Goal: Information Seeking & Learning: Learn about a topic

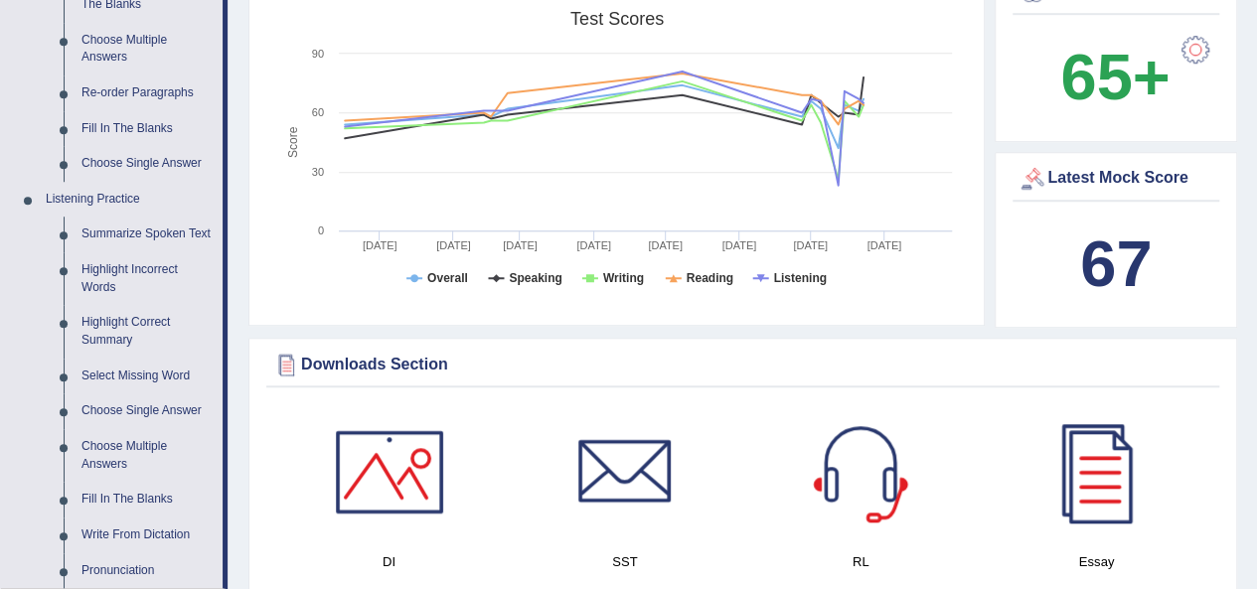
scroll to position [691, 0]
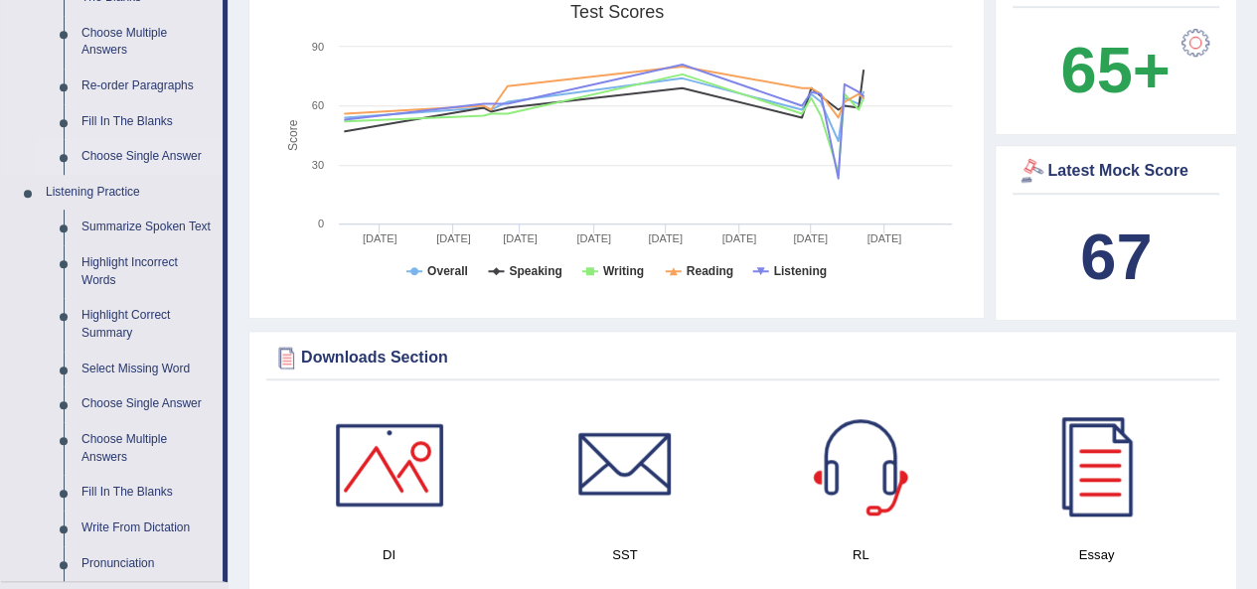
click at [96, 157] on link "Choose Single Answer" at bounding box center [148, 157] width 150 height 36
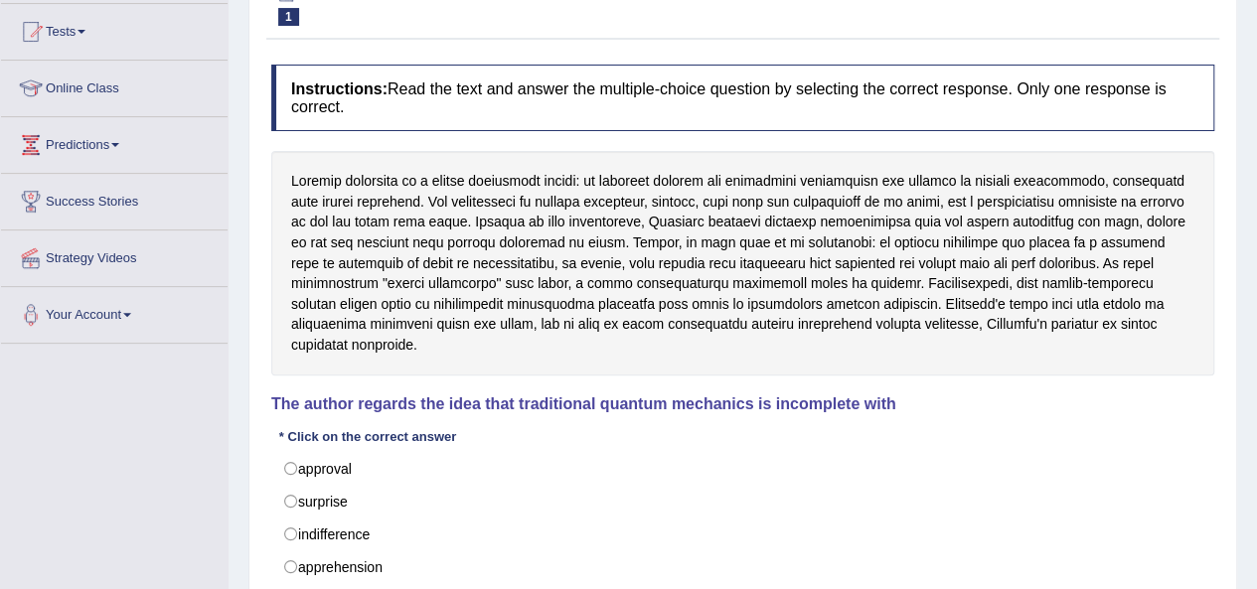
scroll to position [192, 0]
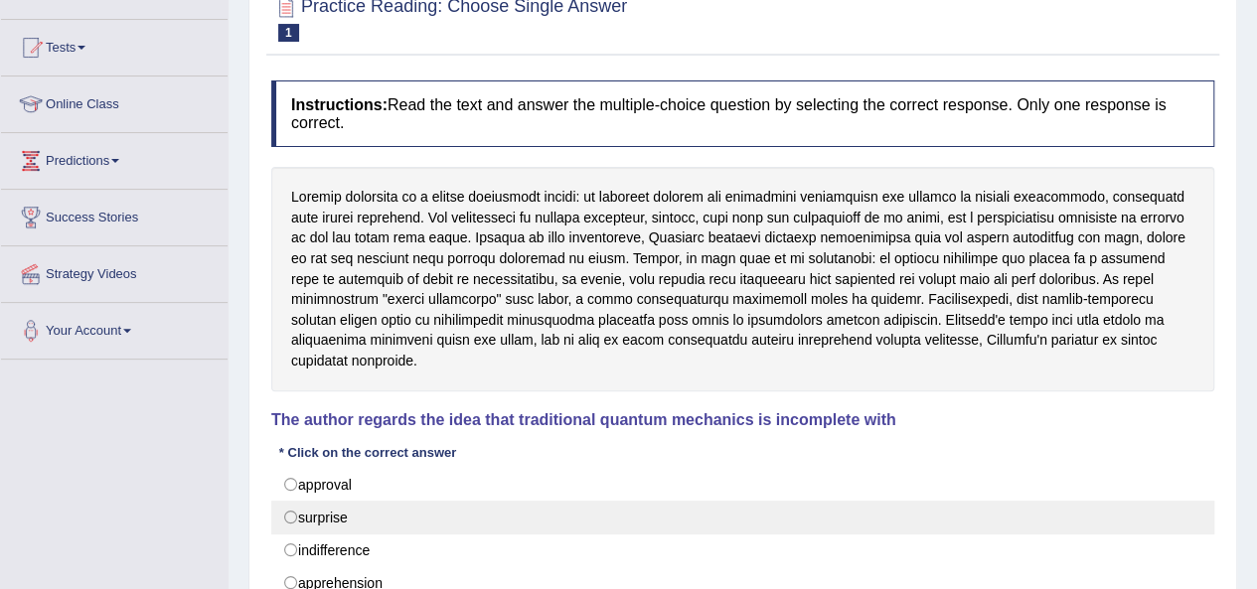
click at [350, 501] on label "surprise" at bounding box center [742, 518] width 943 height 34
radio input "true"
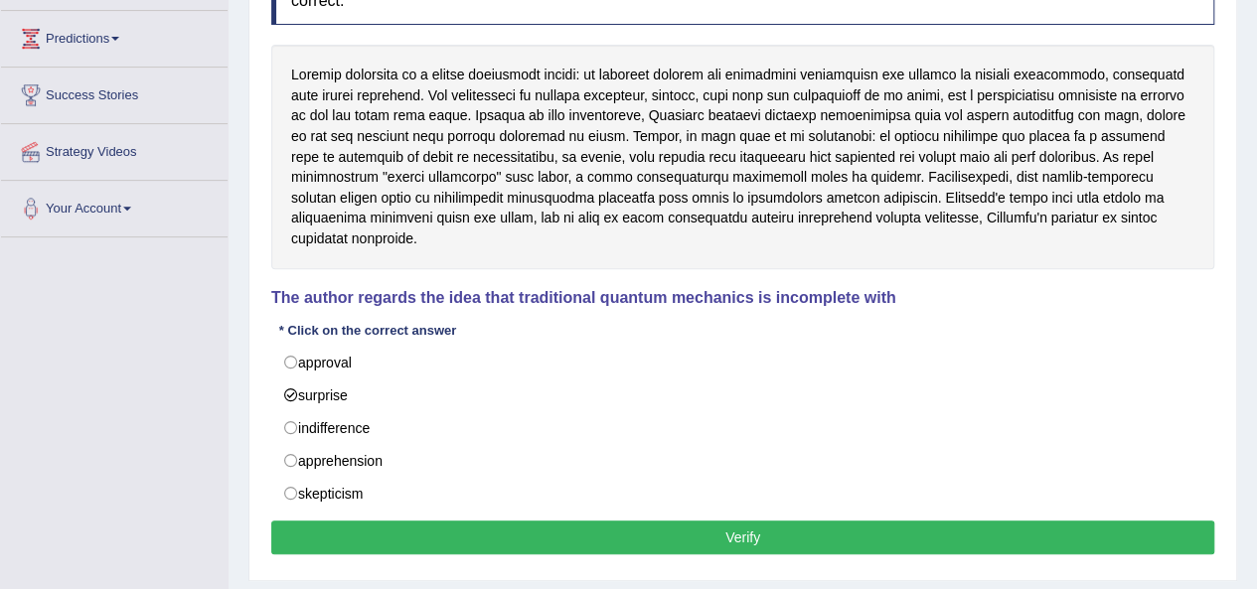
scroll to position [318, 0]
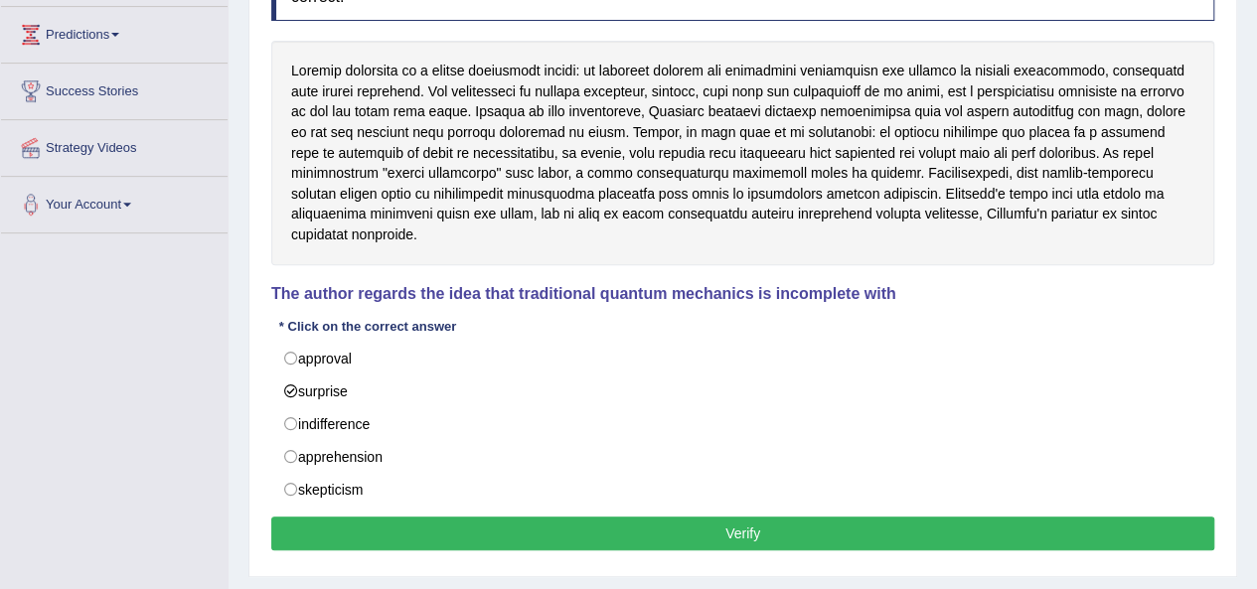
click at [829, 517] on button "Verify" at bounding box center [742, 534] width 943 height 34
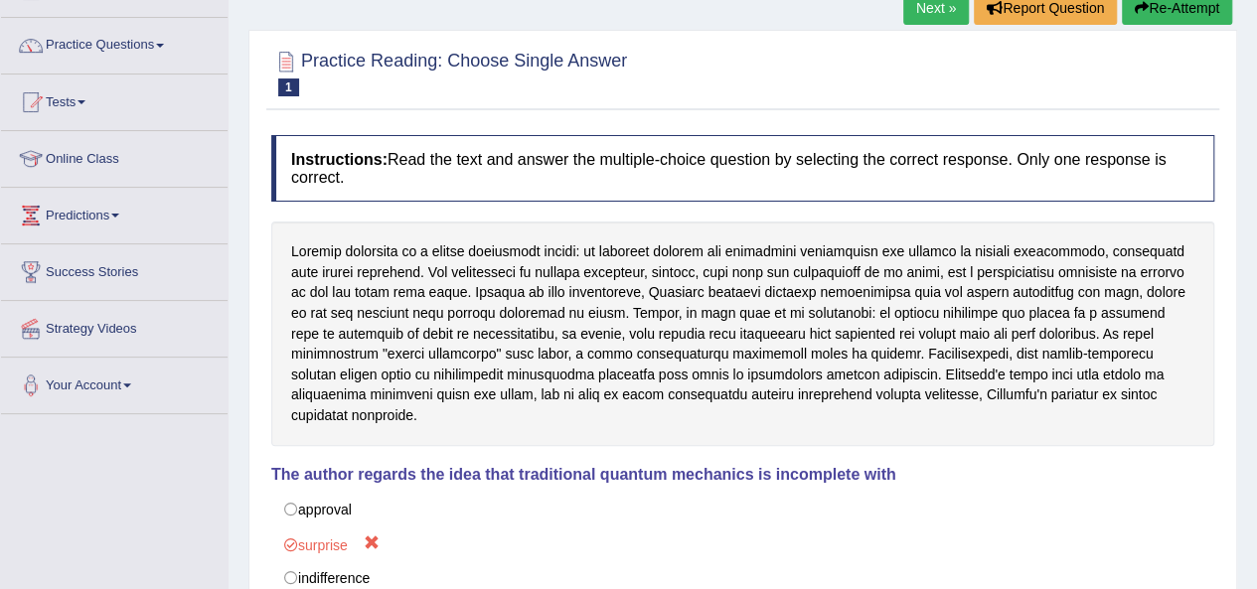
scroll to position [0, 0]
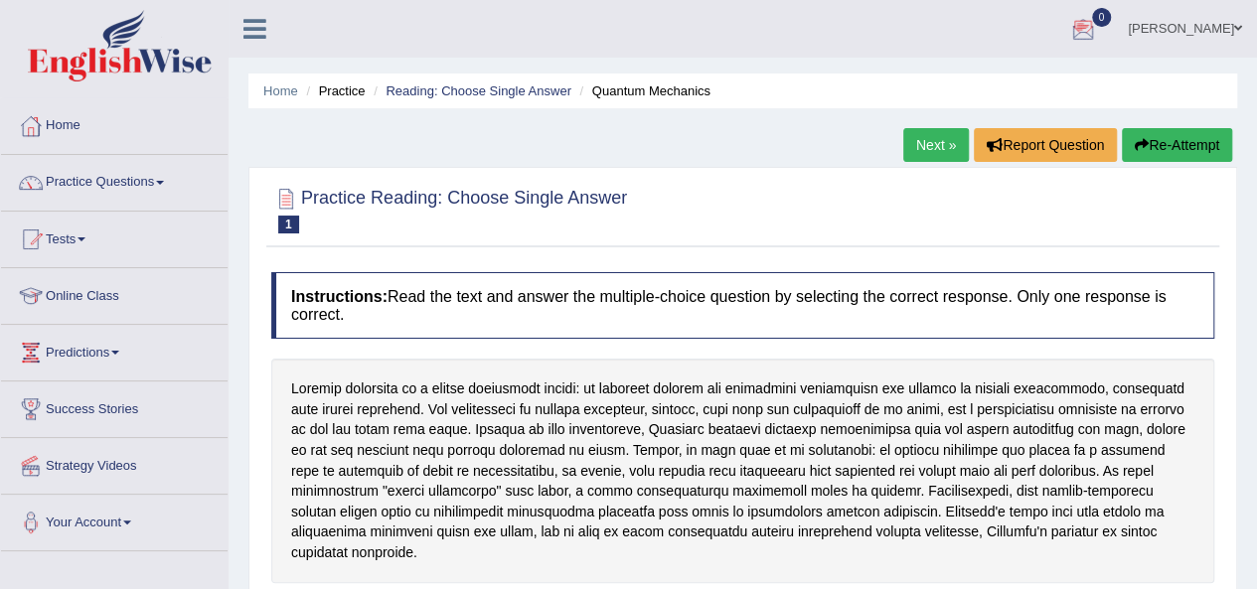
click at [952, 147] on link "Next »" at bounding box center [937, 145] width 66 height 34
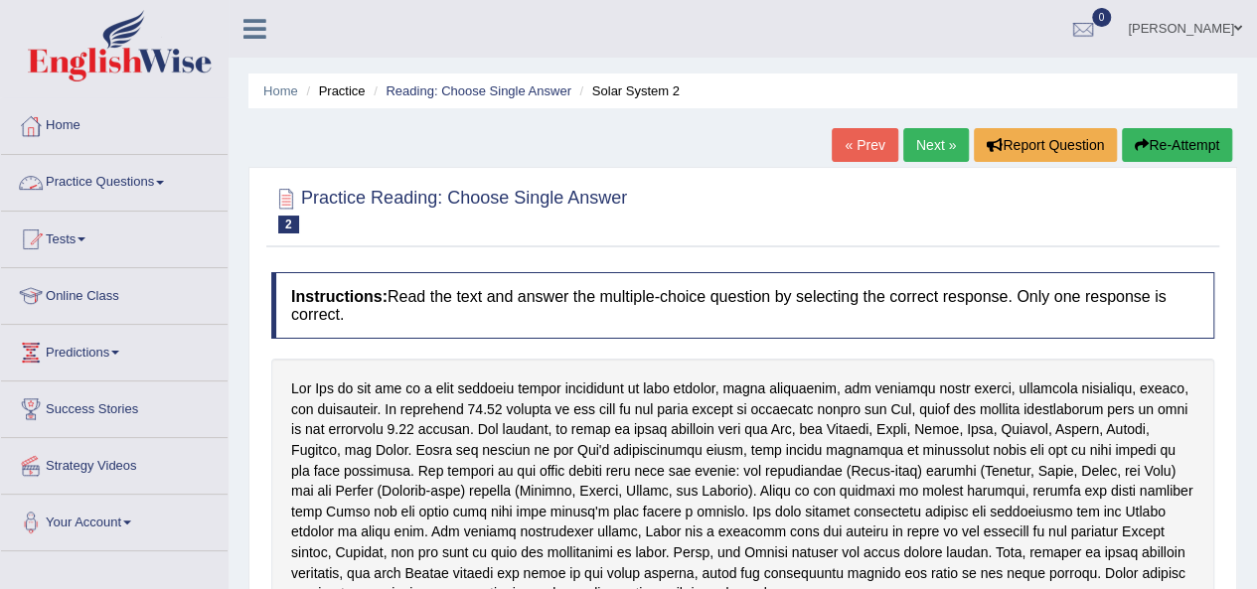
click at [129, 179] on link "Practice Questions" at bounding box center [114, 180] width 227 height 50
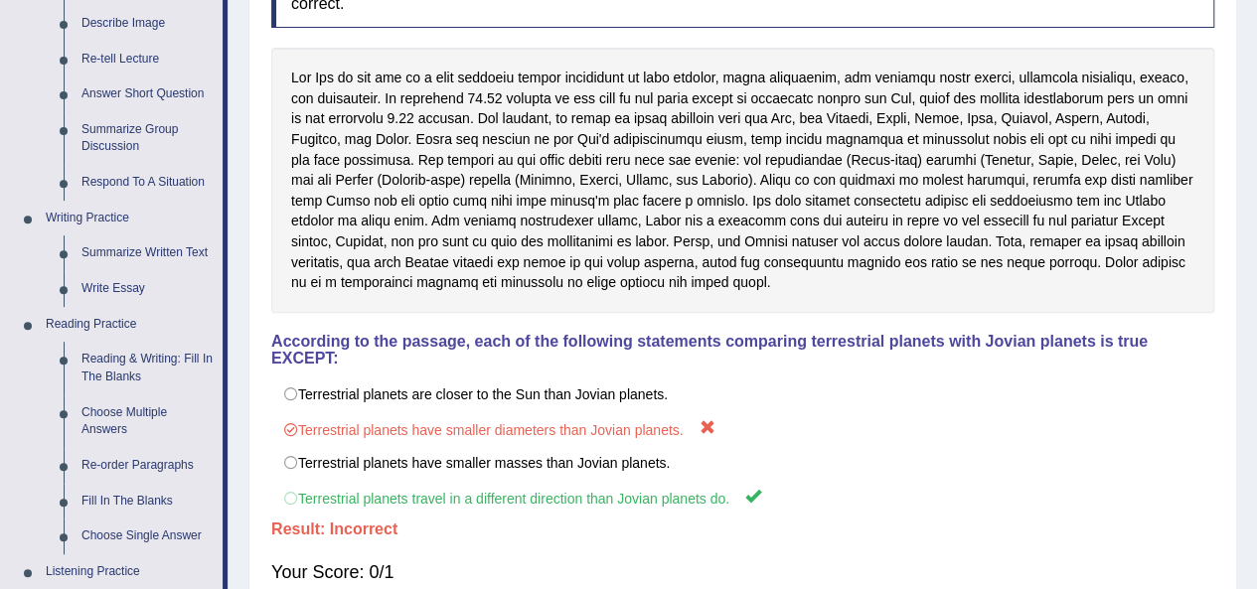
scroll to position [330, 0]
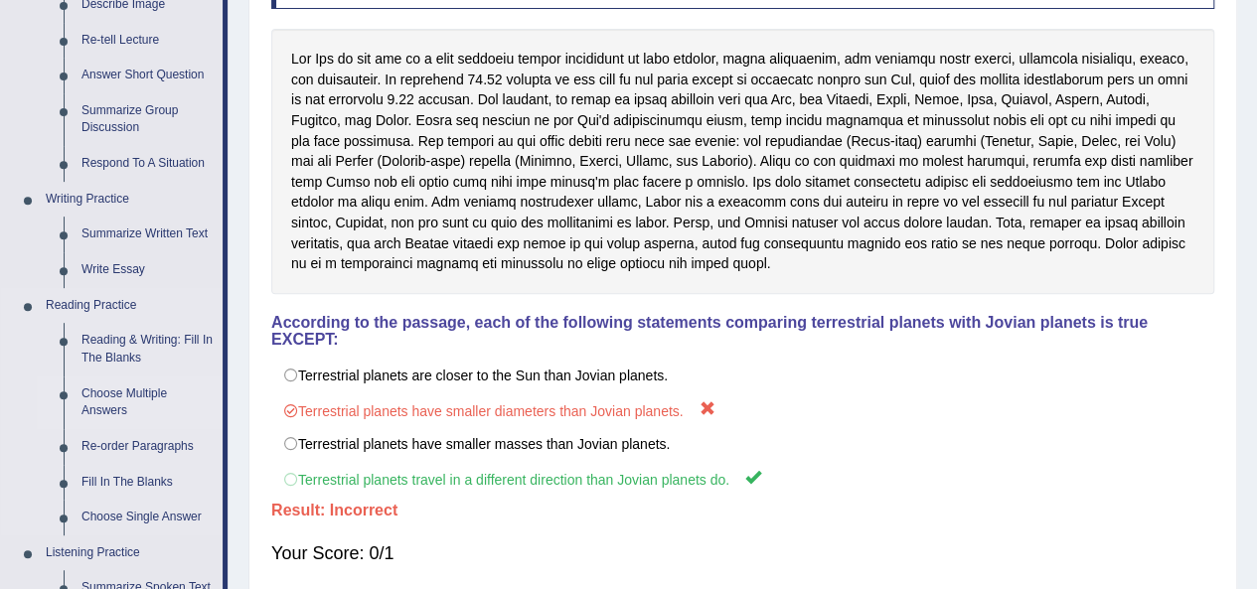
click at [127, 392] on link "Choose Multiple Answers" at bounding box center [148, 403] width 150 height 53
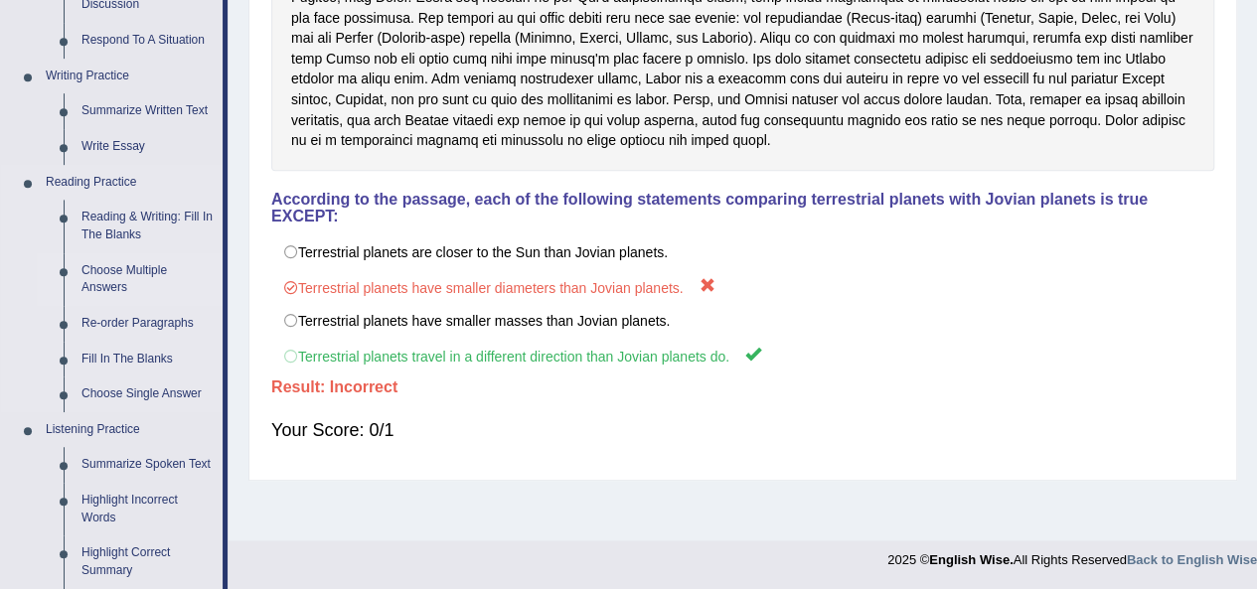
scroll to position [967, 0]
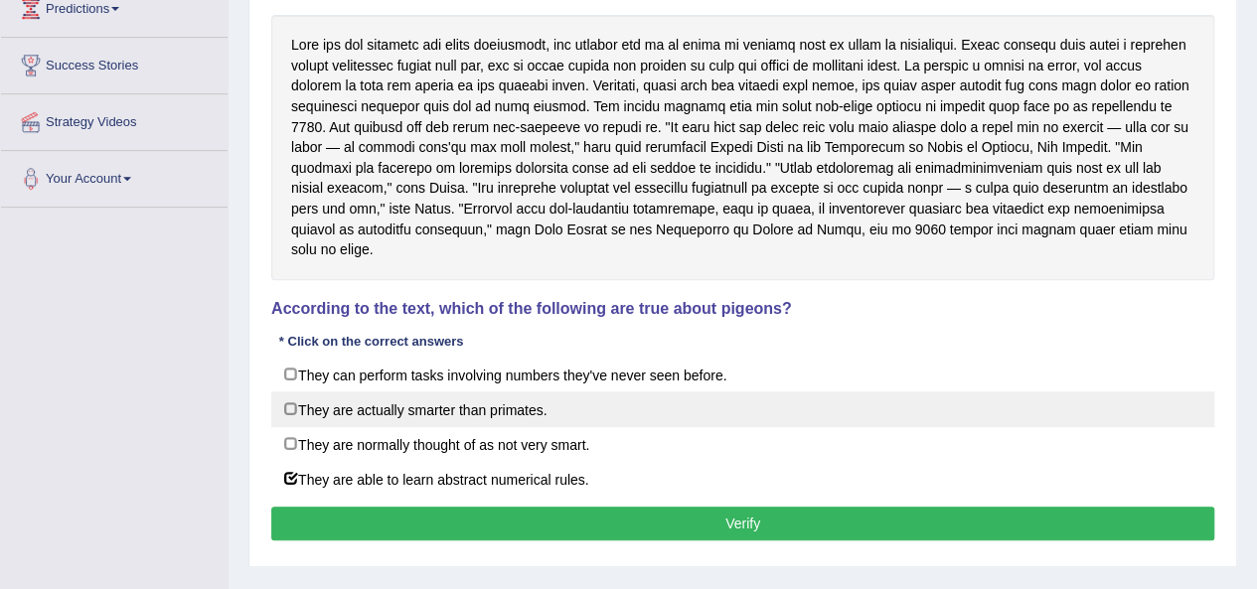
click at [481, 392] on label "They are actually smarter than primates." at bounding box center [742, 410] width 943 height 36
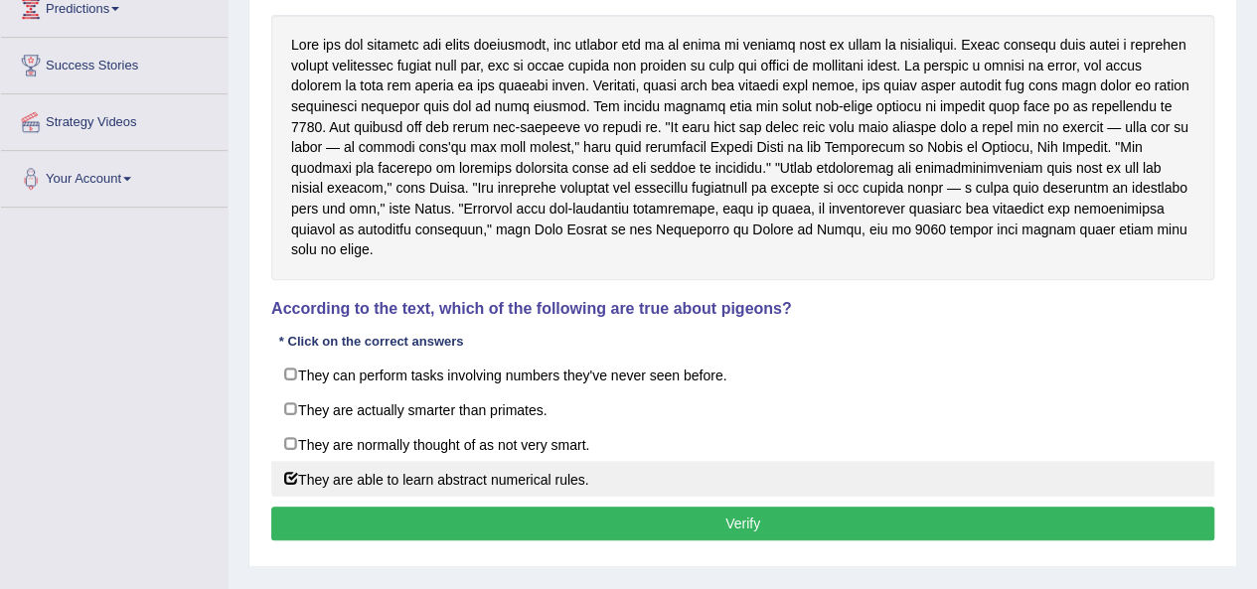
checkbox input "true"
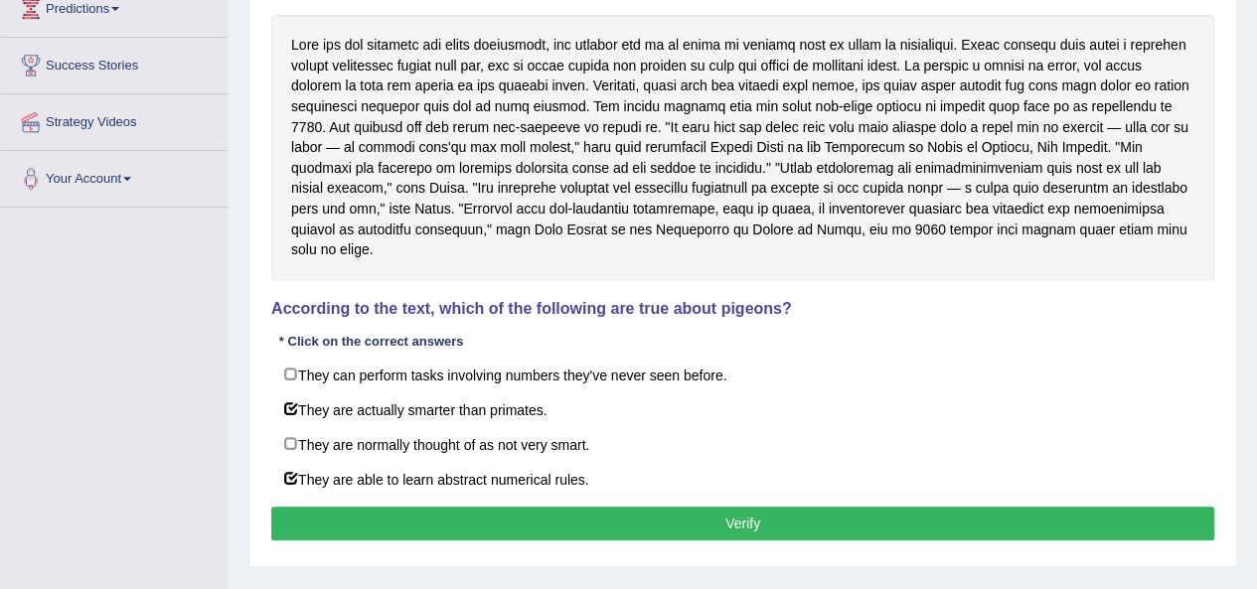
click at [546, 507] on button "Verify" at bounding box center [742, 524] width 943 height 34
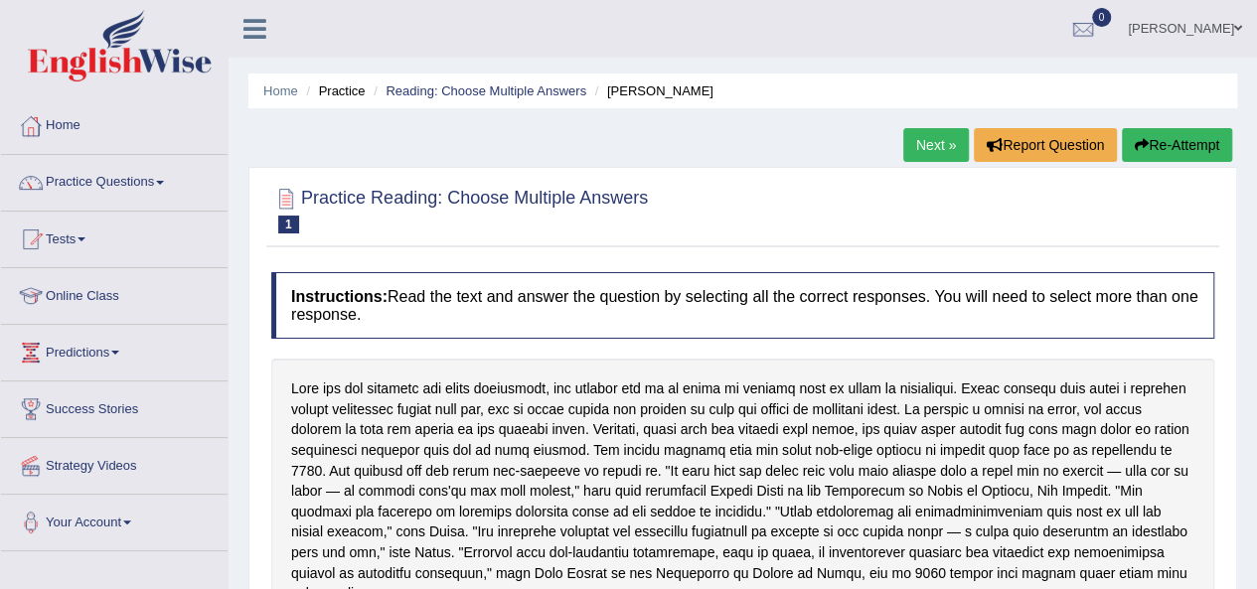
click at [933, 143] on link "Next »" at bounding box center [937, 145] width 66 height 34
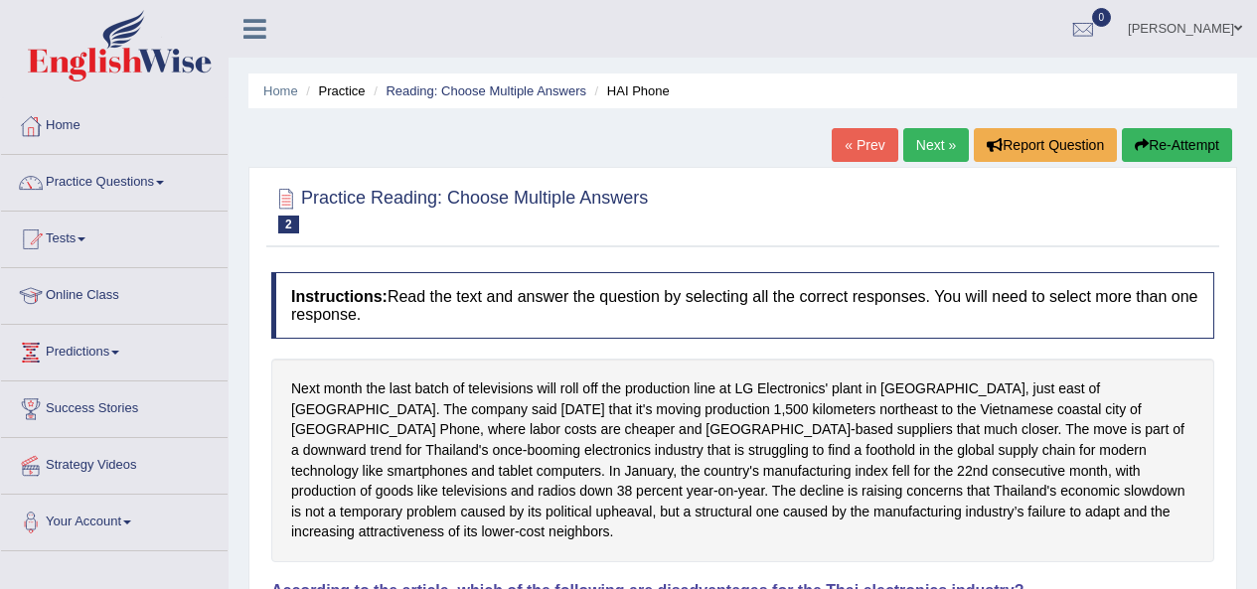
click at [951, 150] on link "Next »" at bounding box center [937, 145] width 66 height 34
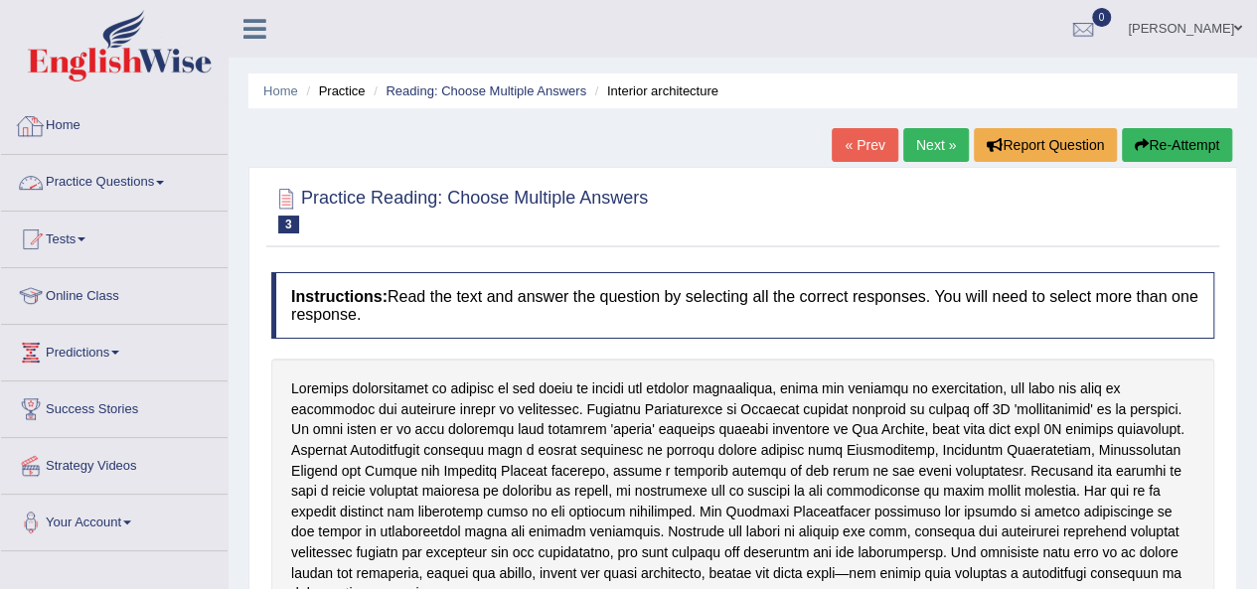
click at [140, 184] on link "Practice Questions" at bounding box center [114, 180] width 227 height 50
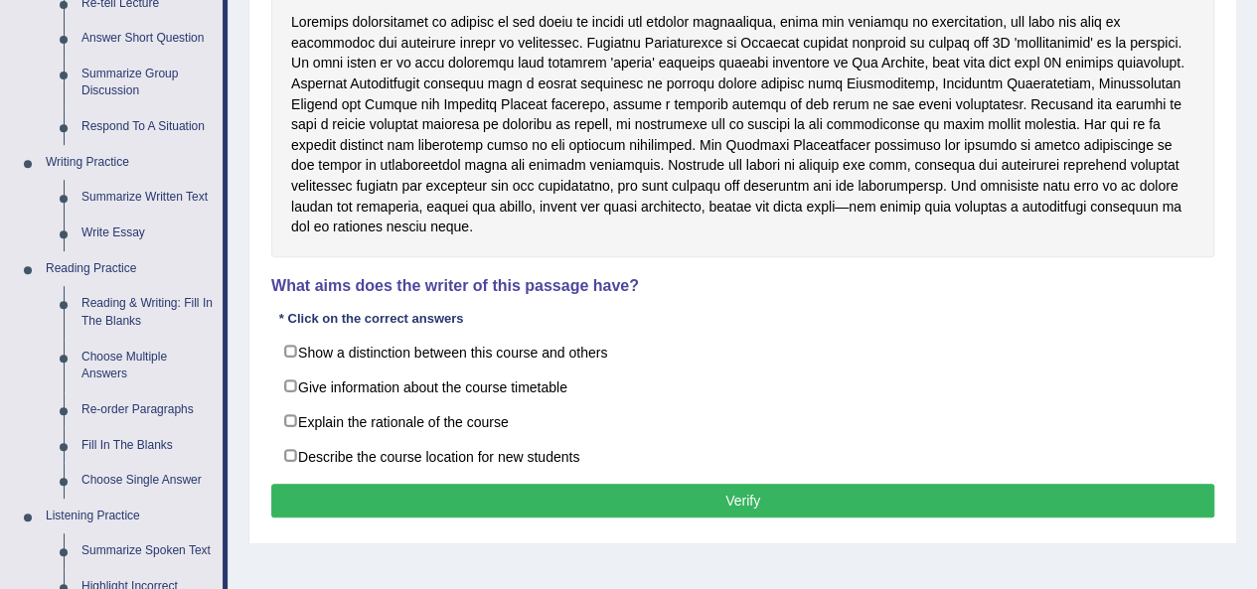
scroll to position [369, 0]
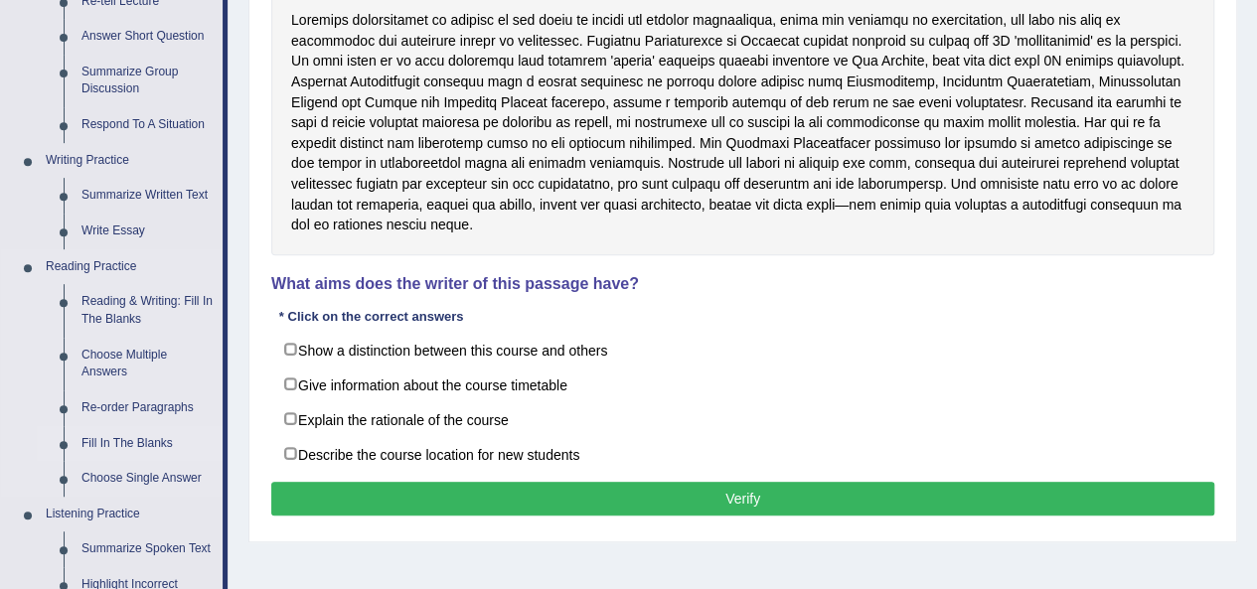
click at [117, 444] on link "Fill In The Blanks" at bounding box center [148, 444] width 150 height 36
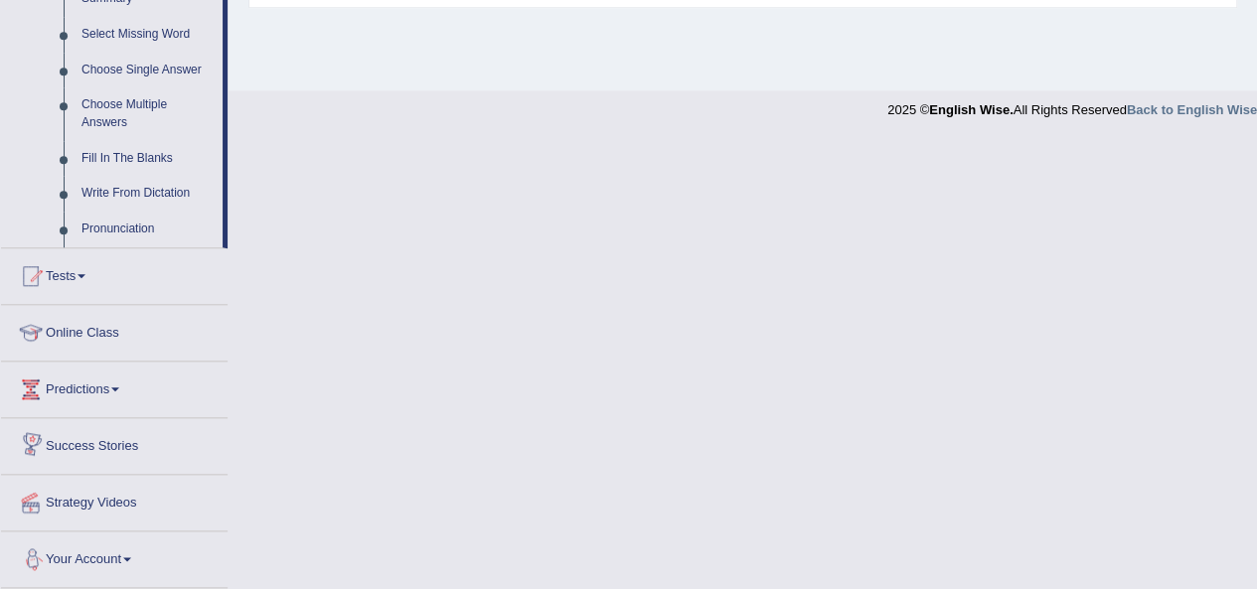
scroll to position [1021, 0]
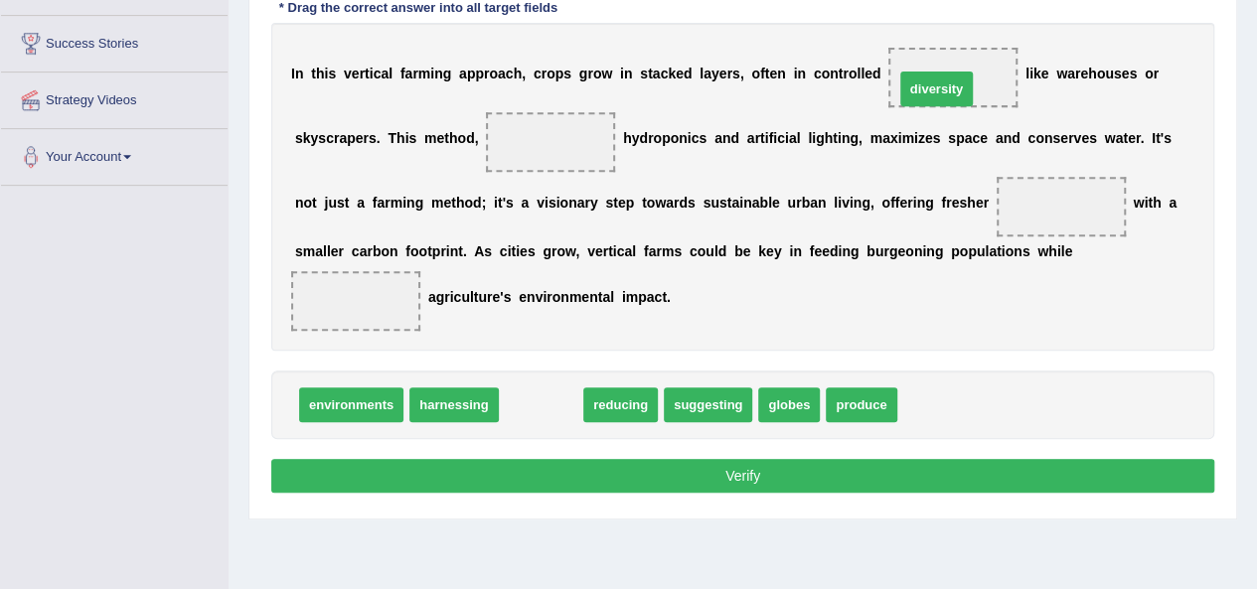
drag, startPoint x: 543, startPoint y: 399, endPoint x: 938, endPoint y: 83, distance: 506.4
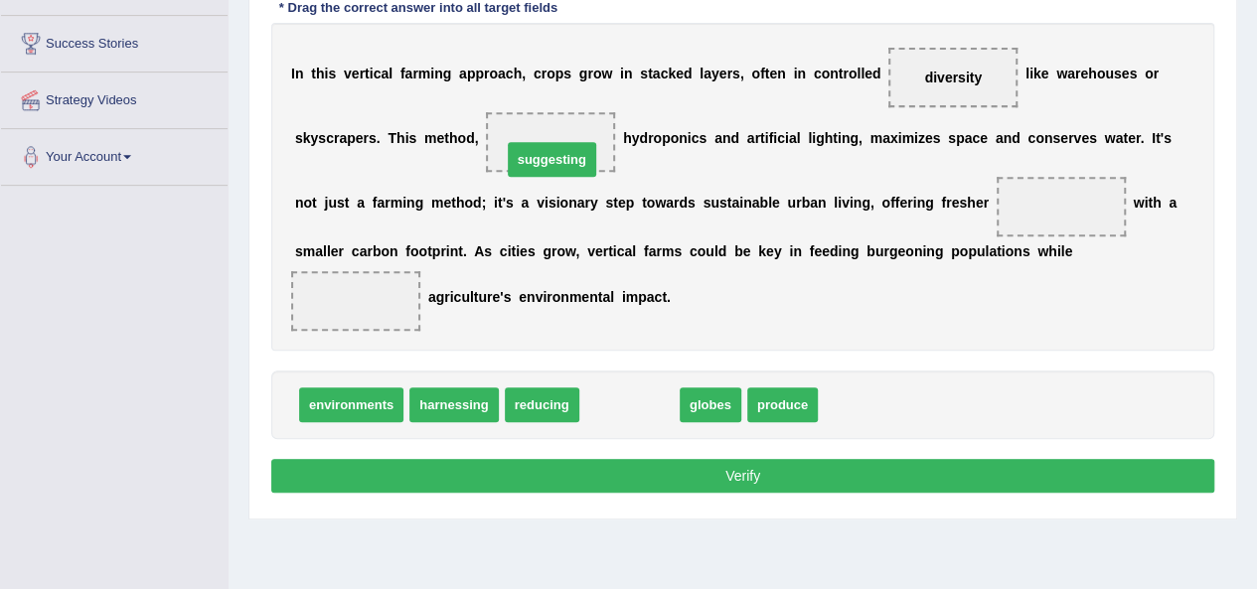
drag, startPoint x: 640, startPoint y: 402, endPoint x: 563, endPoint y: 156, distance: 257.5
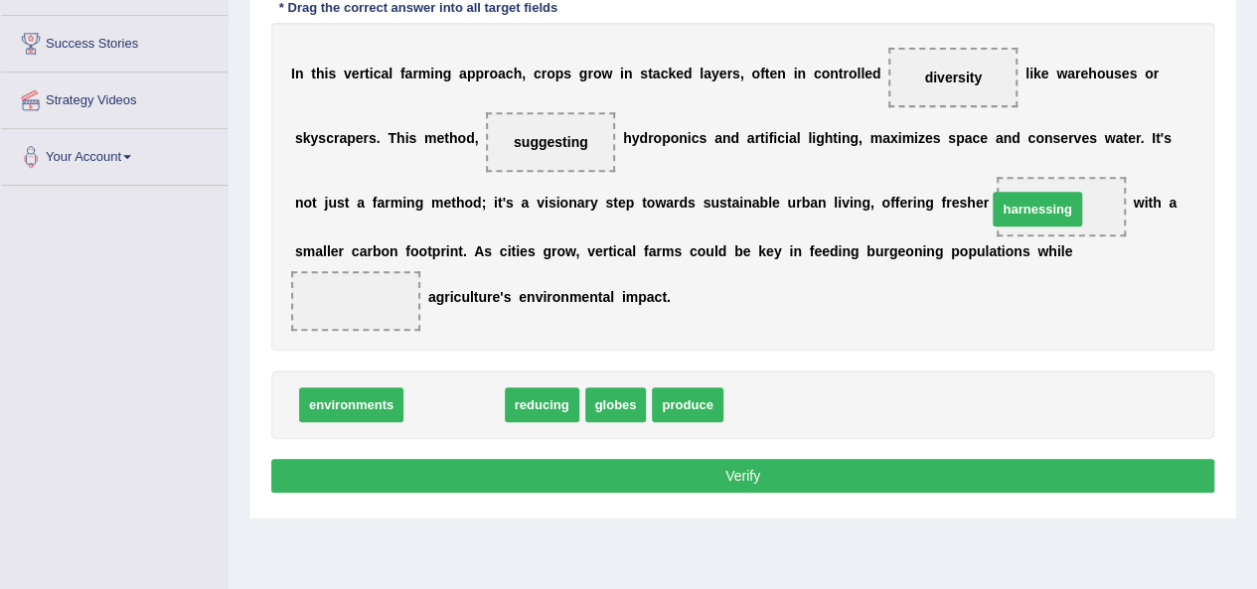
drag, startPoint x: 473, startPoint y: 409, endPoint x: 1057, endPoint y: 212, distance: 615.8
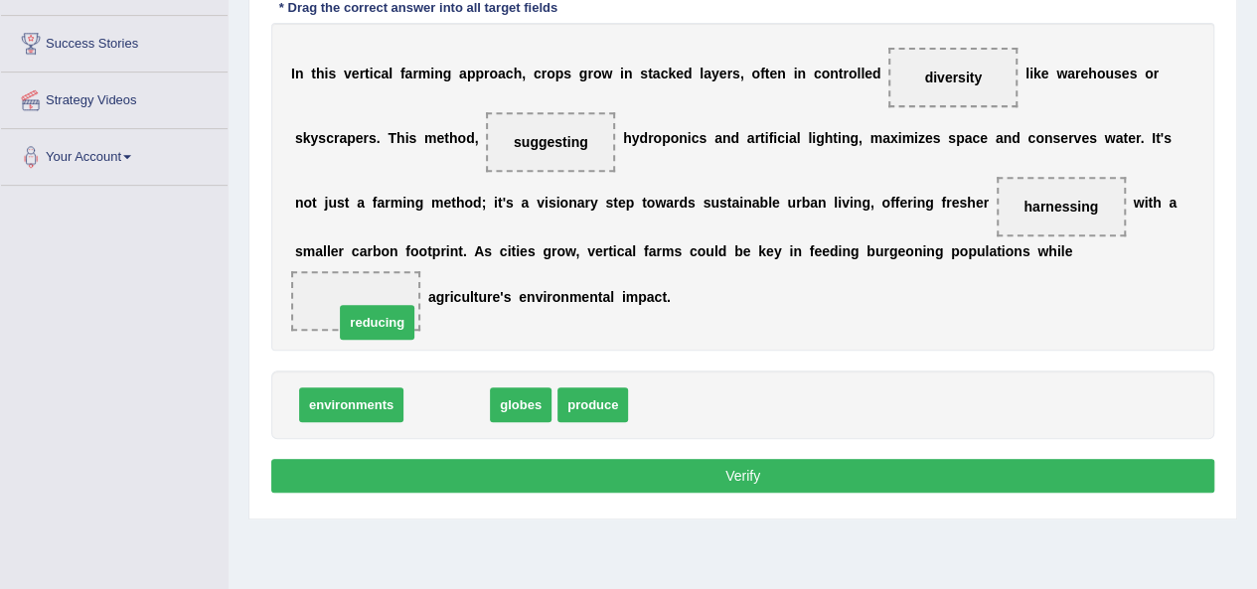
drag, startPoint x: 430, startPoint y: 403, endPoint x: 356, endPoint y: 317, distance: 113.4
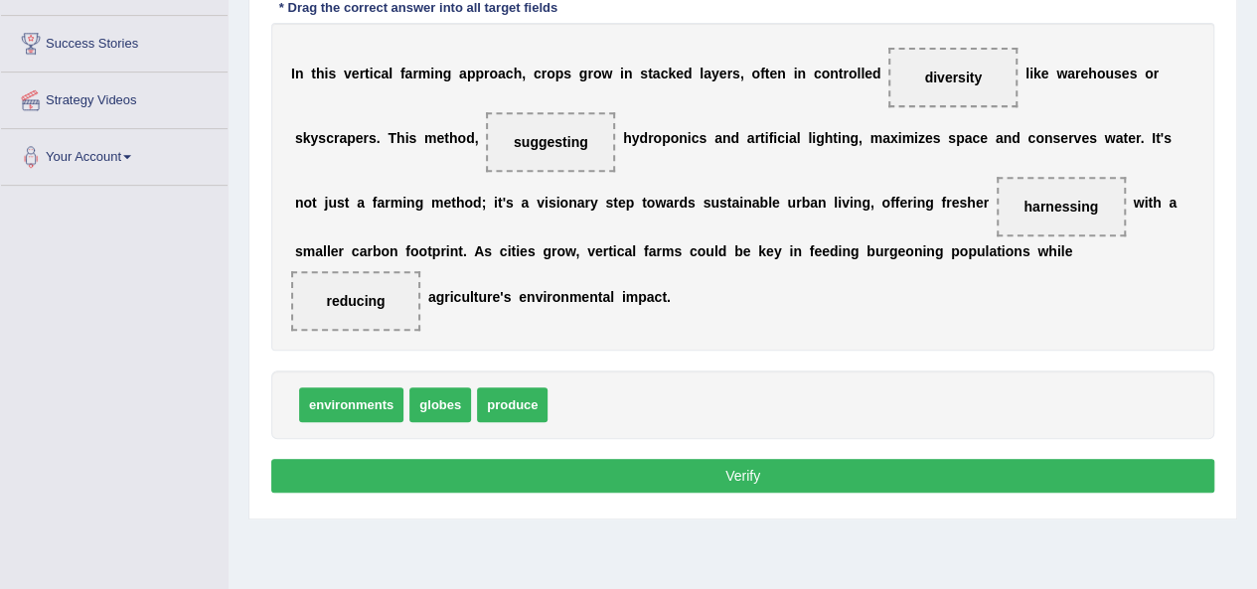
click at [489, 466] on button "Verify" at bounding box center [742, 476] width 943 height 34
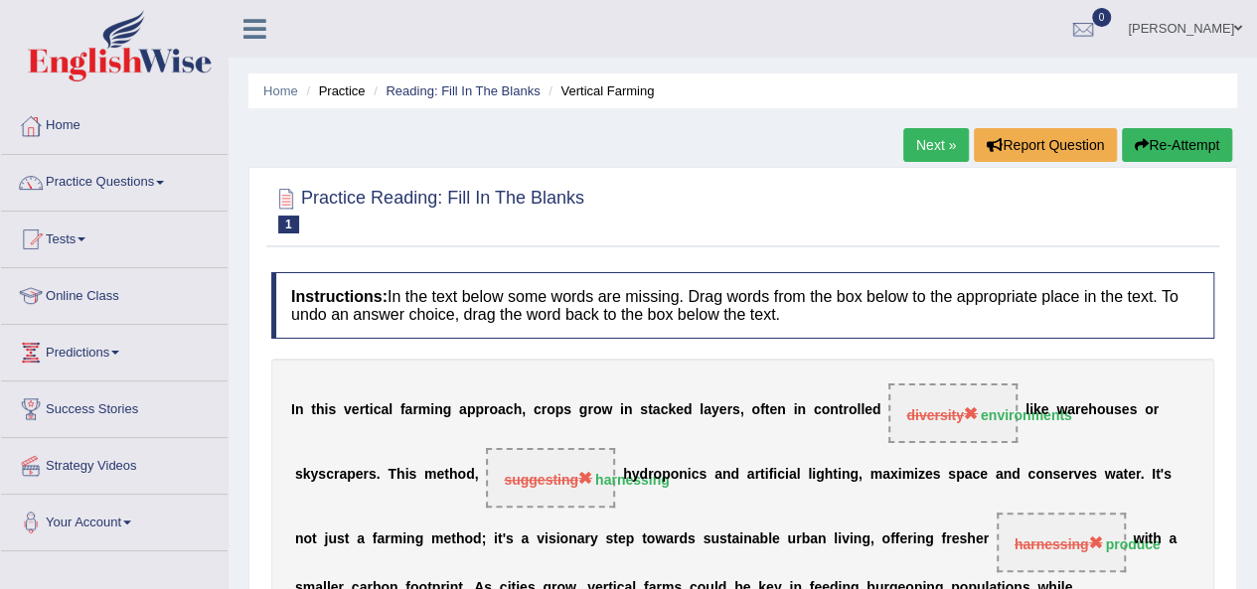
click at [958, 138] on link "Next »" at bounding box center [937, 145] width 66 height 34
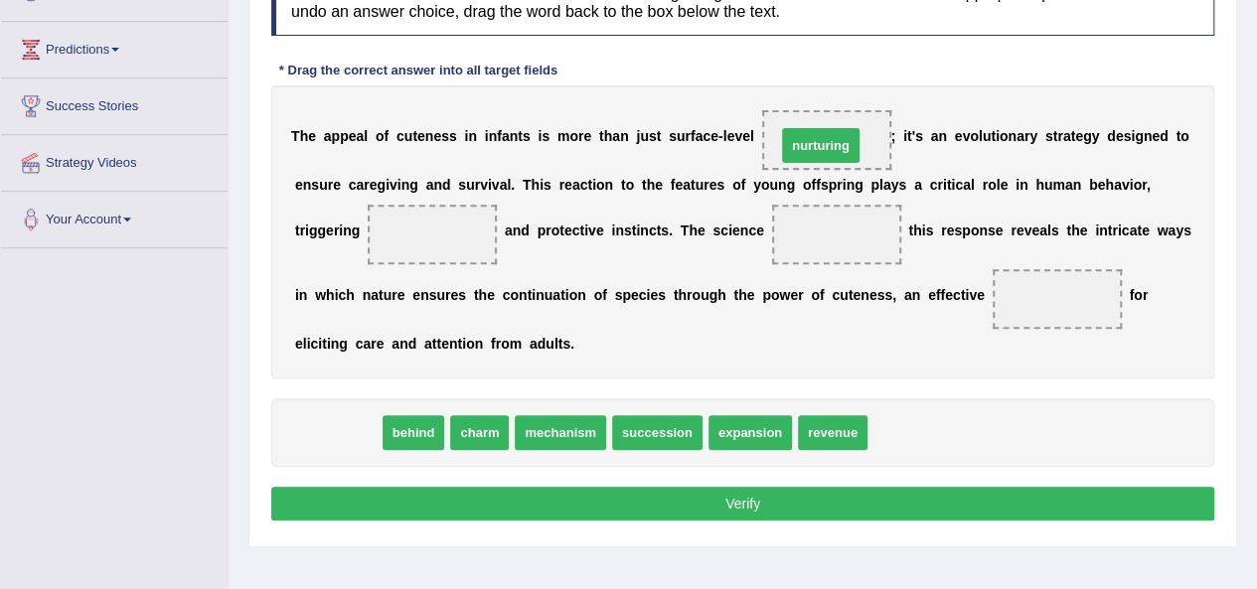
drag, startPoint x: 351, startPoint y: 426, endPoint x: 834, endPoint y: 140, distance: 561.5
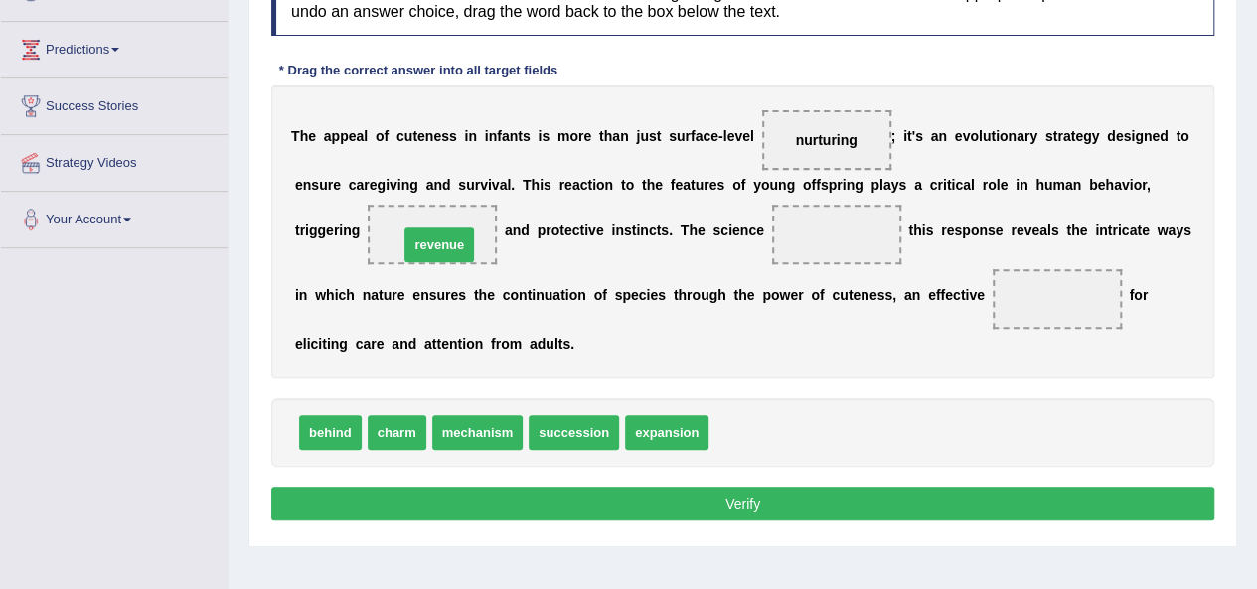
drag, startPoint x: 769, startPoint y: 430, endPoint x: 459, endPoint y: 242, distance: 363.1
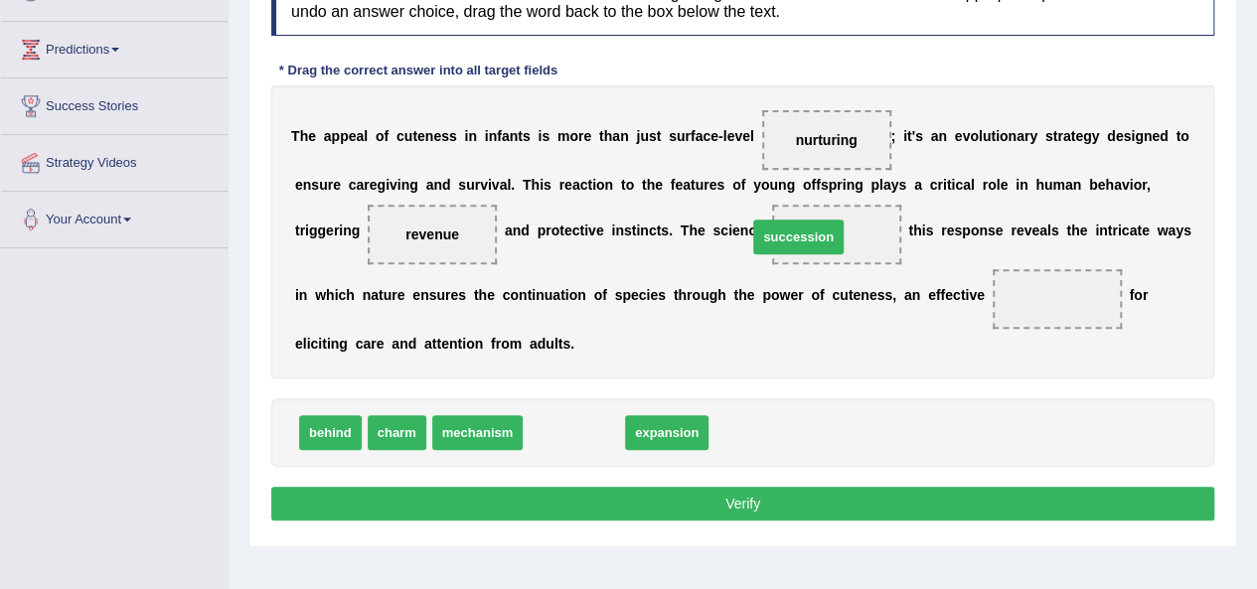
drag, startPoint x: 581, startPoint y: 428, endPoint x: 807, endPoint y: 233, distance: 298.8
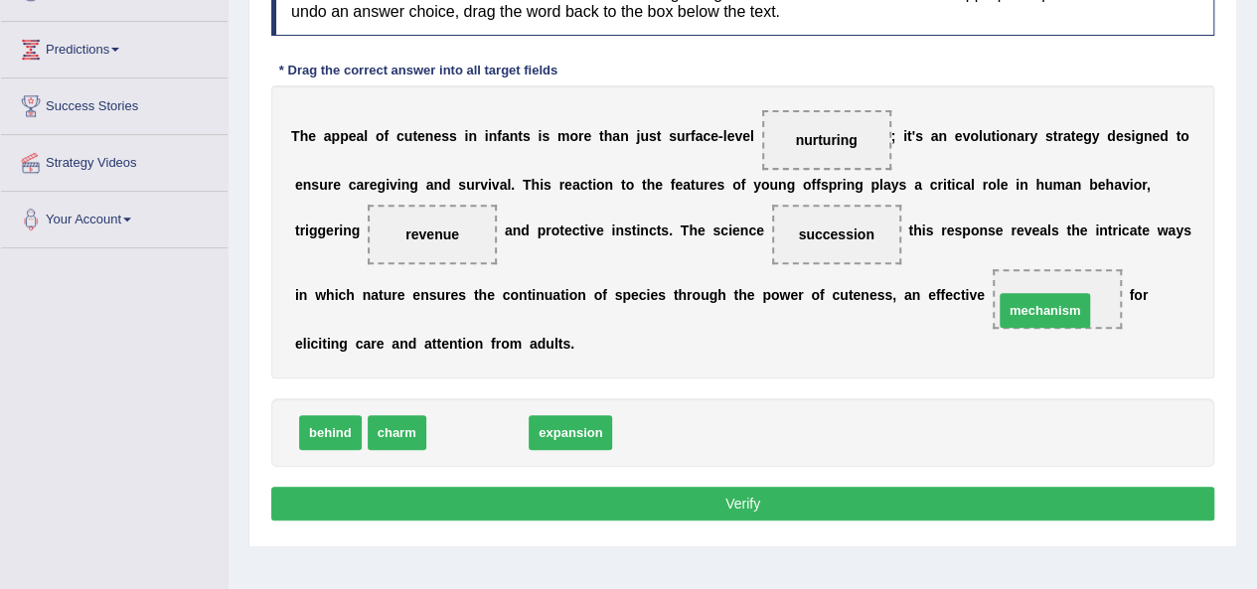
drag, startPoint x: 509, startPoint y: 438, endPoint x: 1077, endPoint y: 315, distance: 580.8
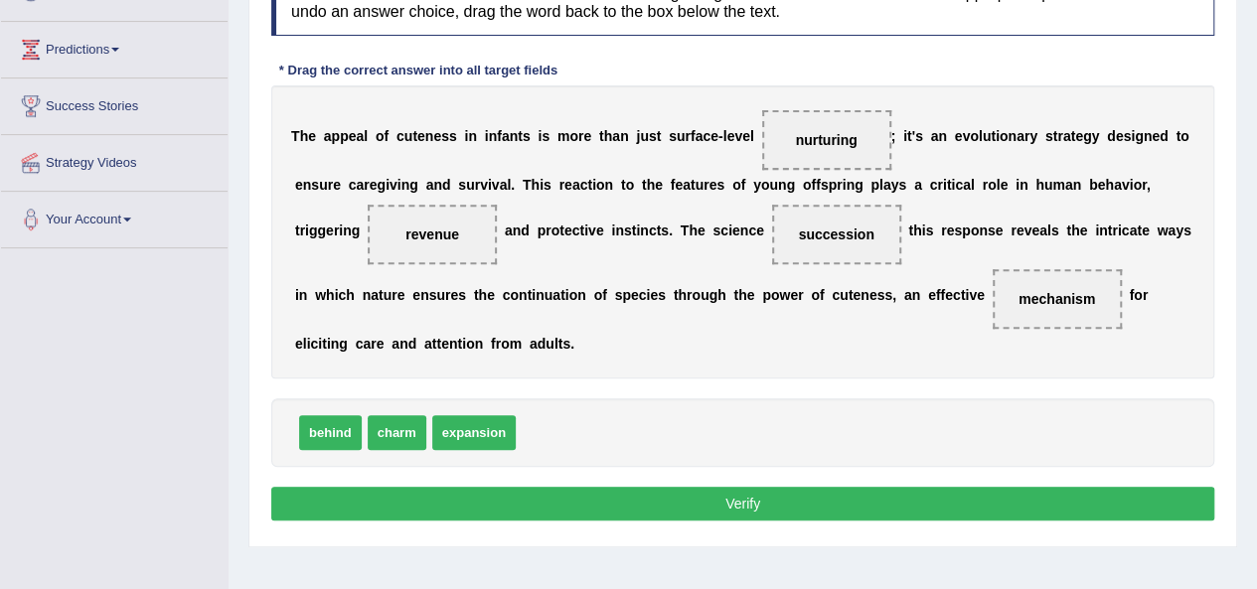
click at [771, 502] on button "Verify" at bounding box center [742, 504] width 943 height 34
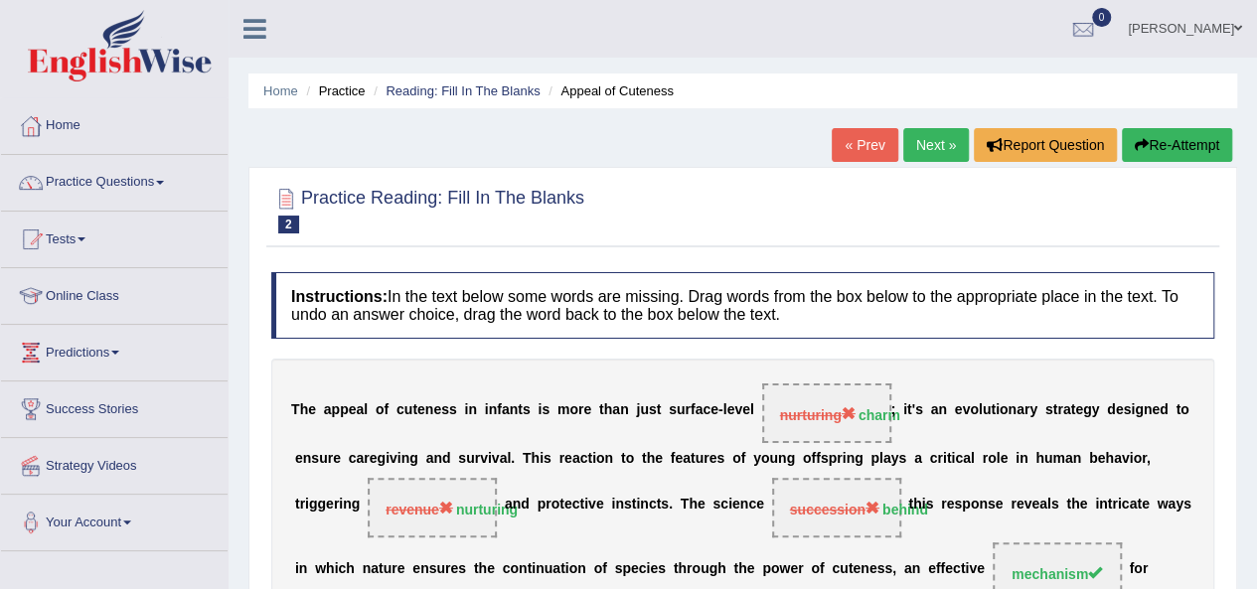
click at [944, 139] on link "Next »" at bounding box center [937, 145] width 66 height 34
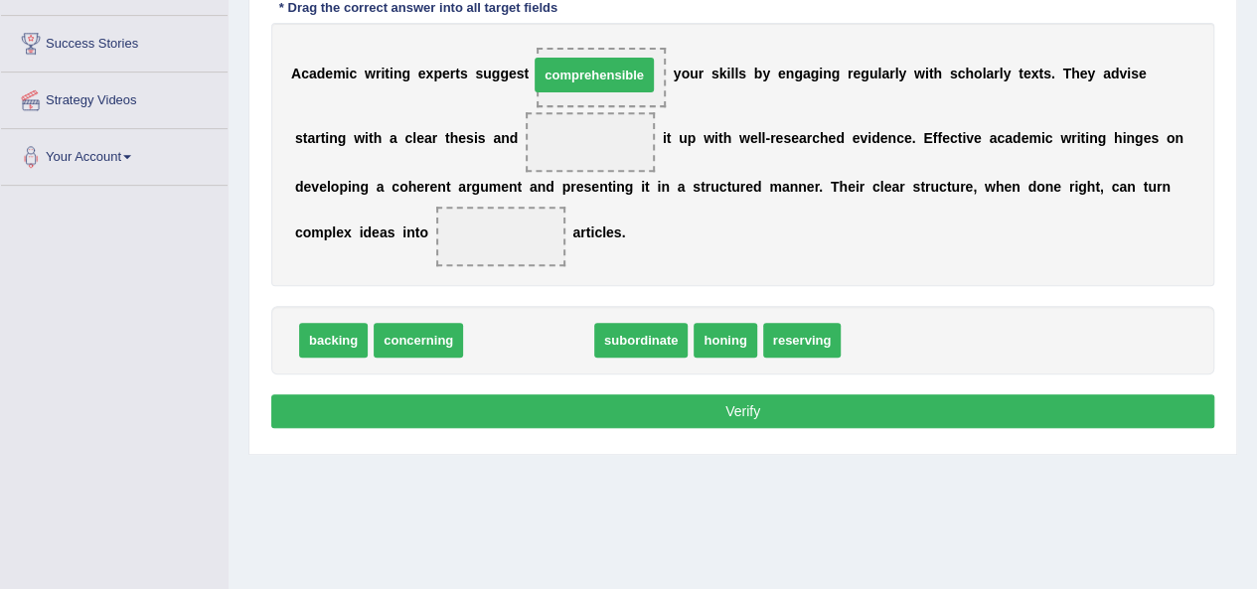
drag, startPoint x: 505, startPoint y: 349, endPoint x: 571, endPoint y: 82, distance: 275.3
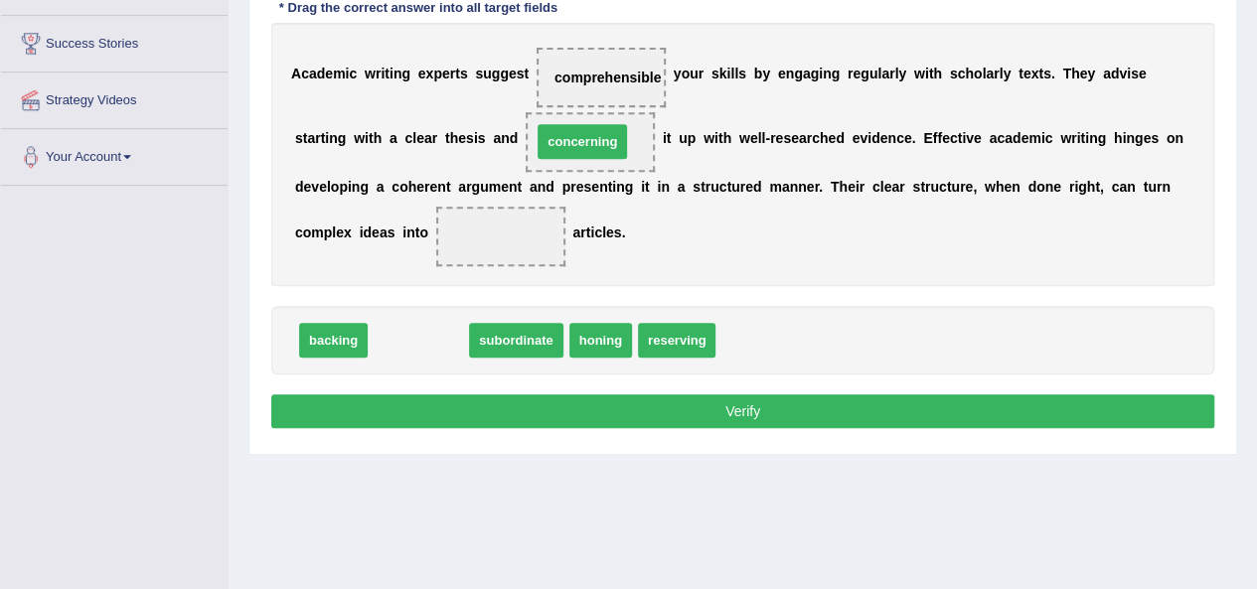
drag, startPoint x: 440, startPoint y: 341, endPoint x: 604, endPoint y: 142, distance: 257.7
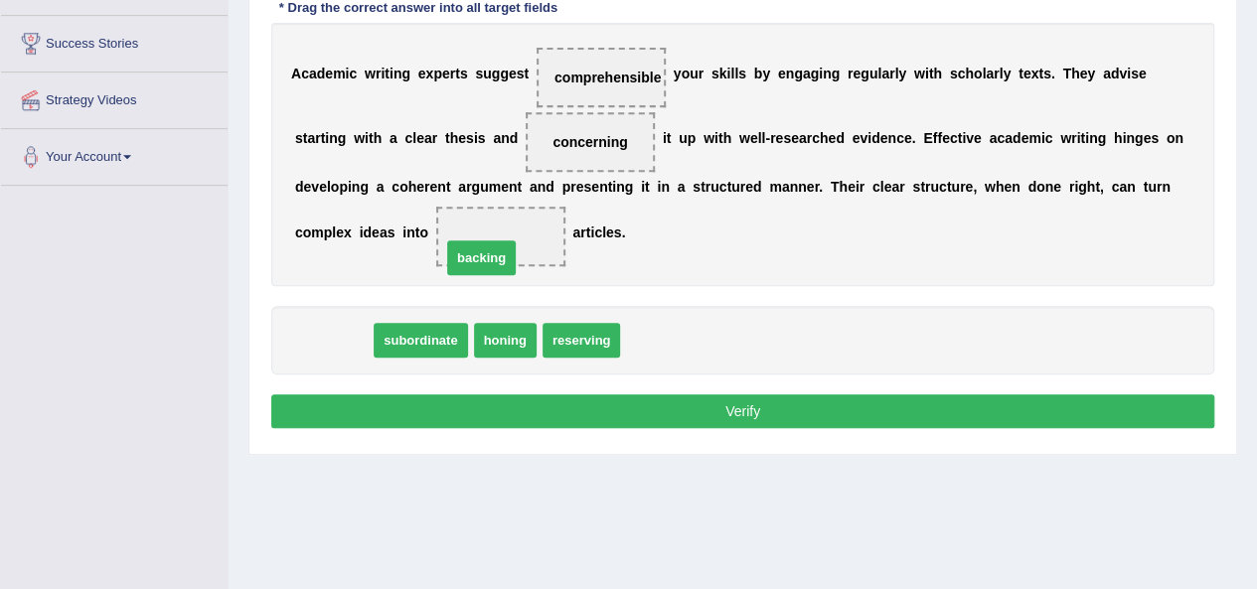
drag, startPoint x: 345, startPoint y: 343, endPoint x: 501, endPoint y: 245, distance: 184.5
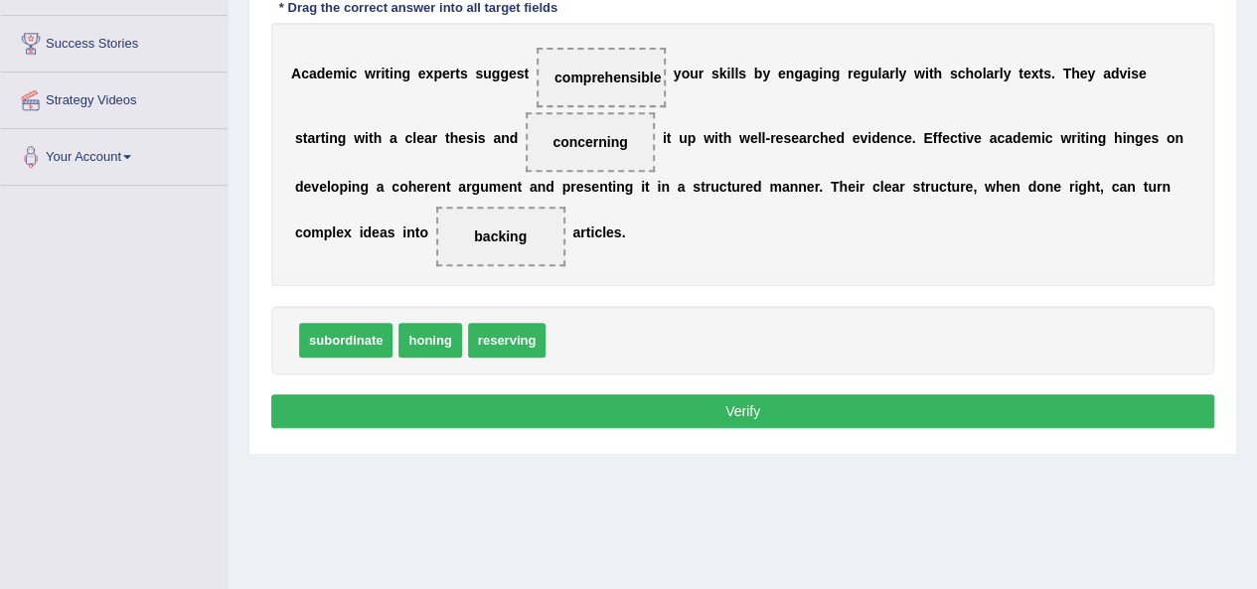
click at [590, 400] on button "Verify" at bounding box center [742, 412] width 943 height 34
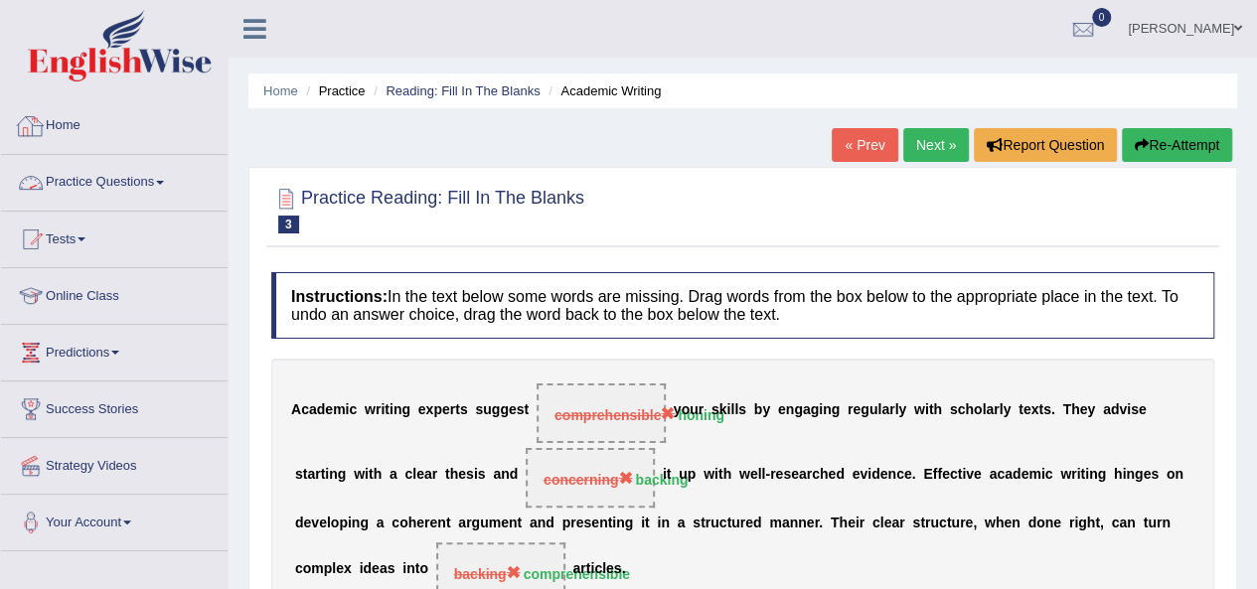
click at [118, 190] on link "Practice Questions" at bounding box center [114, 180] width 227 height 50
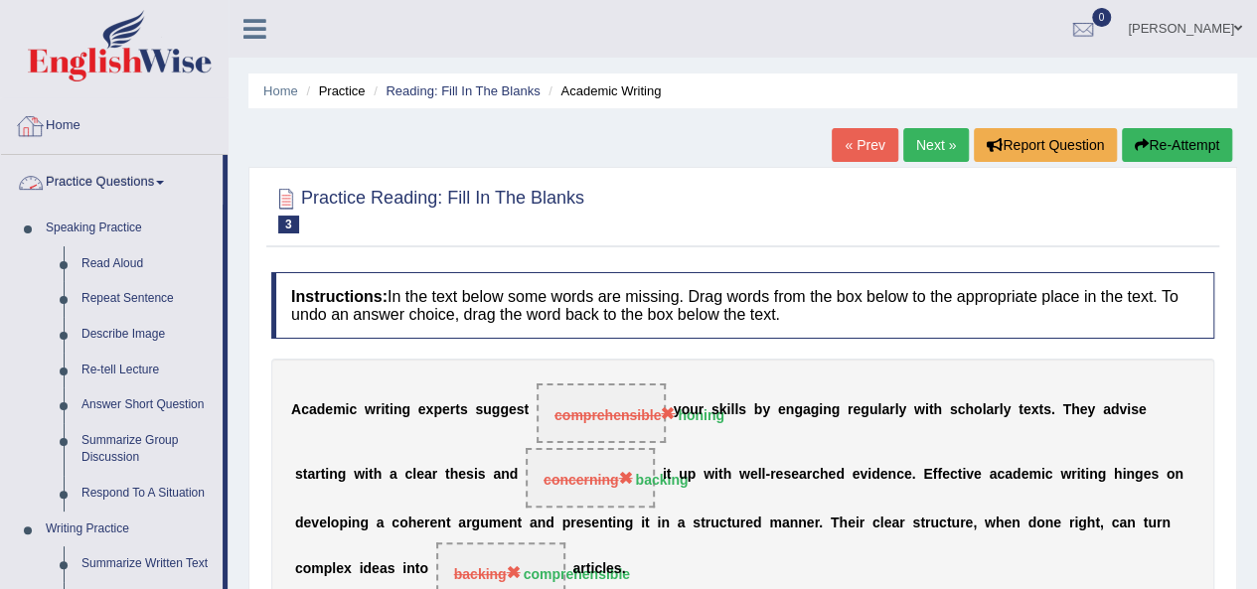
click at [80, 126] on link "Home" at bounding box center [114, 123] width 227 height 50
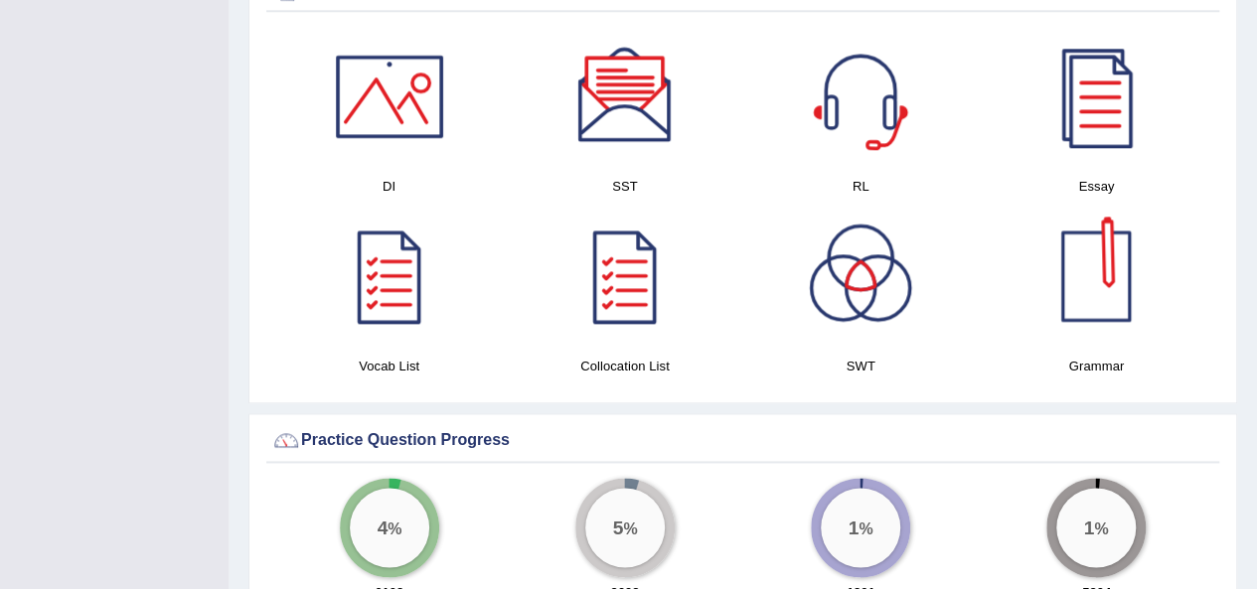
click at [1078, 224] on div at bounding box center [1096, 276] width 139 height 139
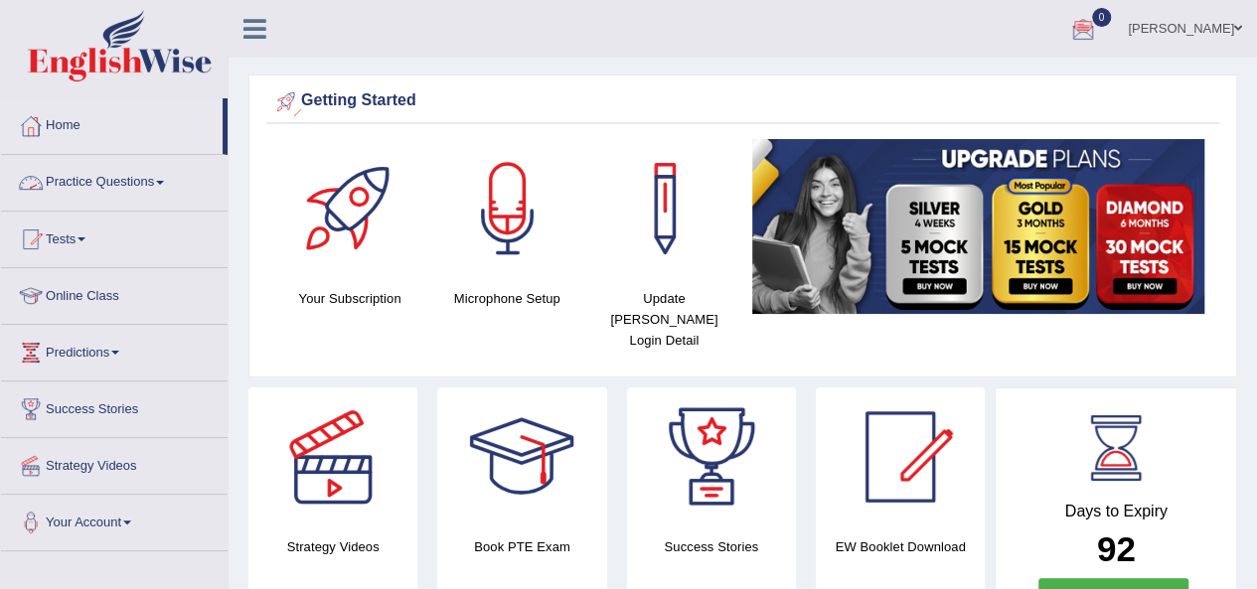
click at [108, 190] on link "Practice Questions" at bounding box center [114, 180] width 227 height 50
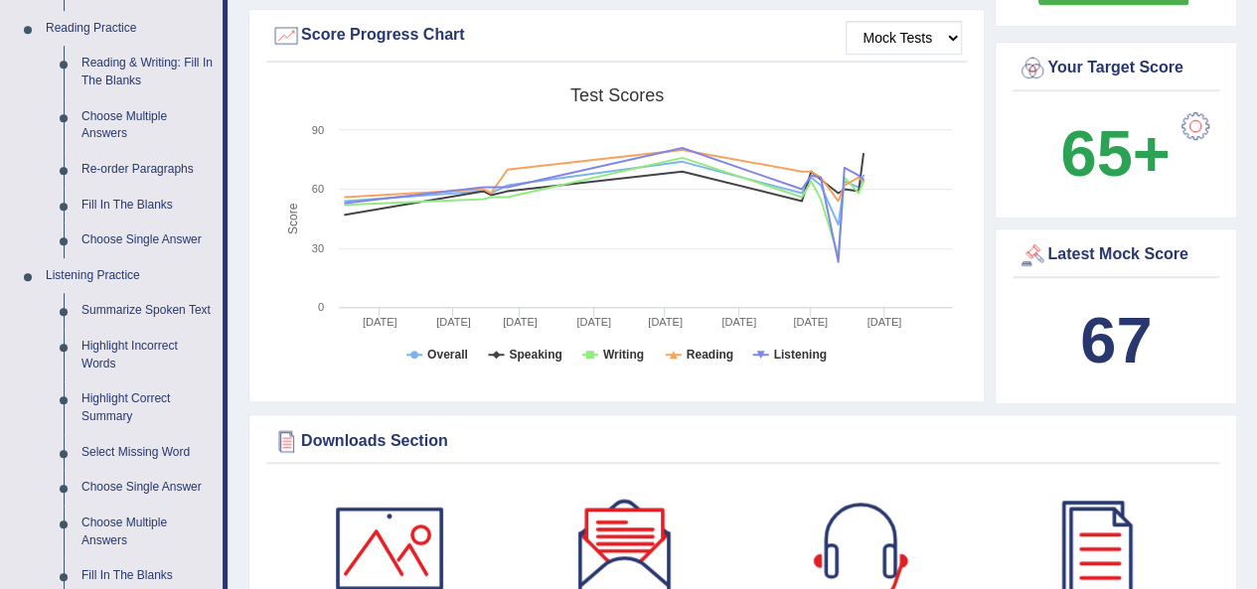
scroll to position [642, 0]
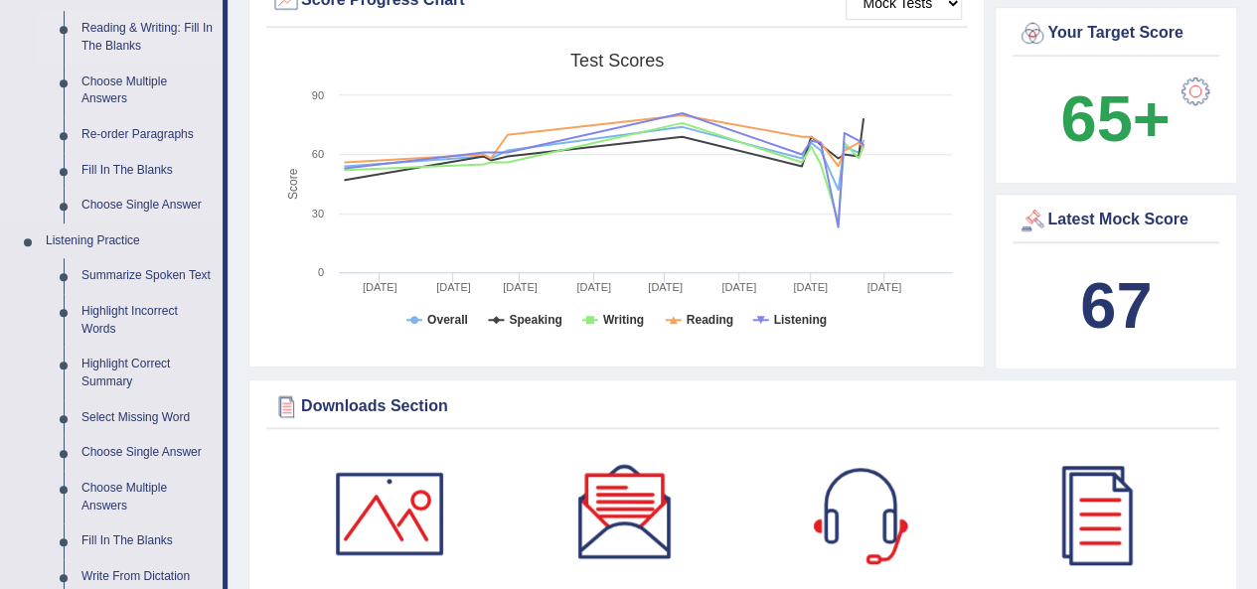
click at [135, 29] on link "Reading & Writing: Fill In The Blanks" at bounding box center [148, 37] width 150 height 53
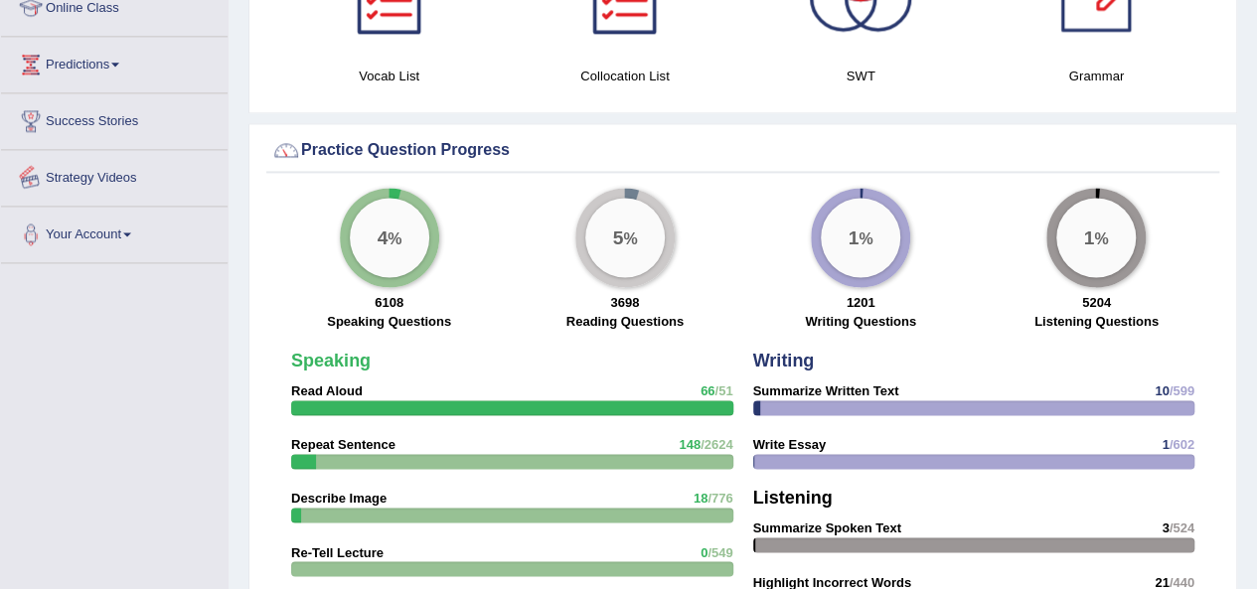
scroll to position [1354, 0]
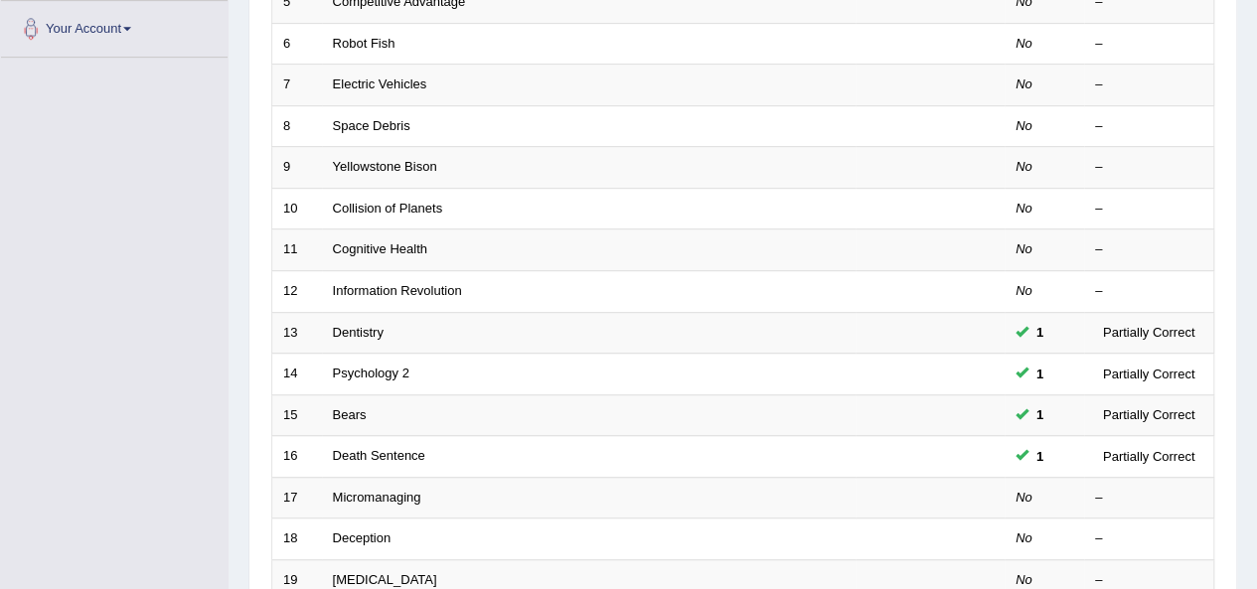
scroll to position [501, 0]
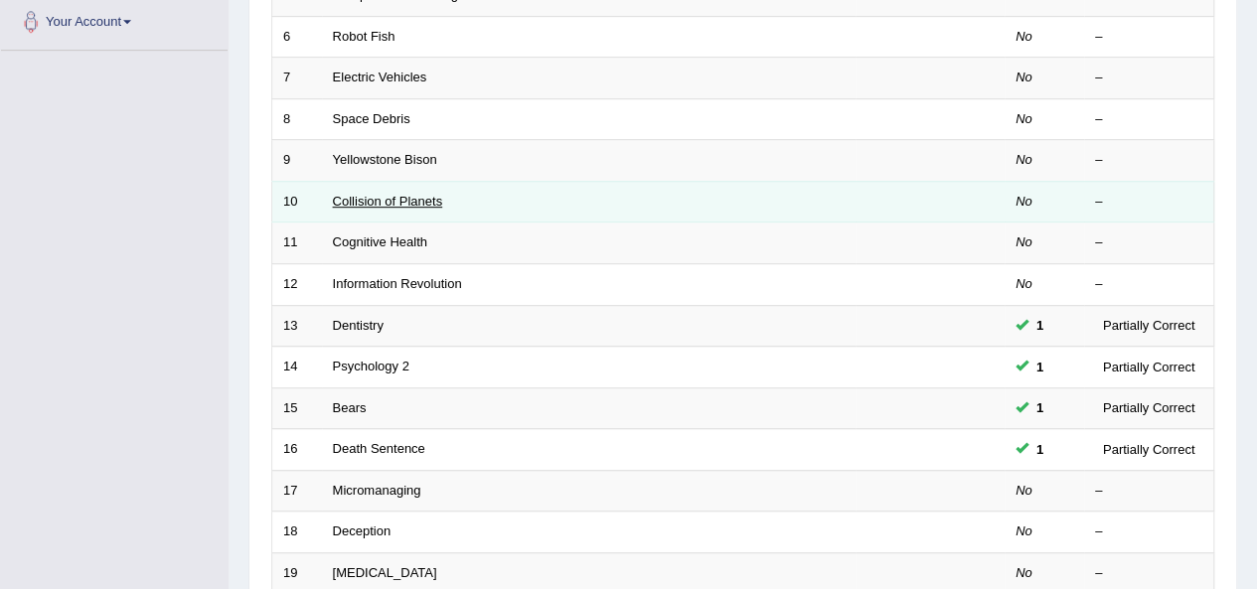
click at [413, 199] on link "Collision of Planets" at bounding box center [388, 201] width 110 height 15
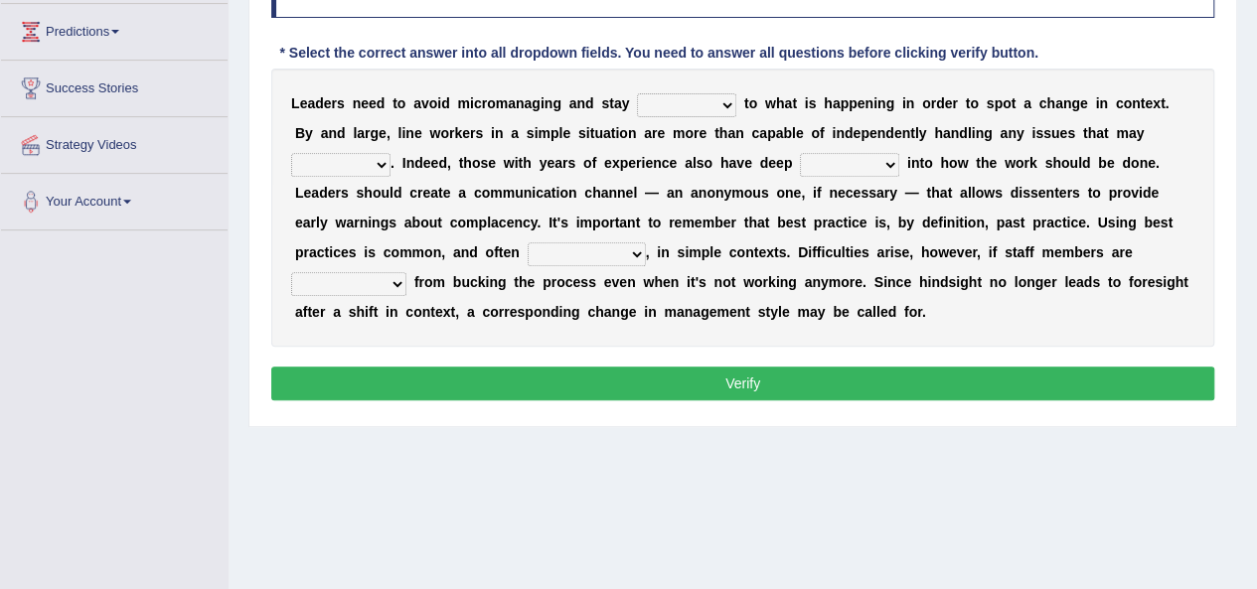
click at [730, 99] on select "complied connected precise concise" at bounding box center [686, 105] width 99 height 24
select select "connected"
click at [637, 93] on select "complied connected precise concise" at bounding box center [686, 105] width 99 height 24
click at [370, 160] on select "apprise rise encounter arise" at bounding box center [340, 165] width 99 height 24
select select "rise"
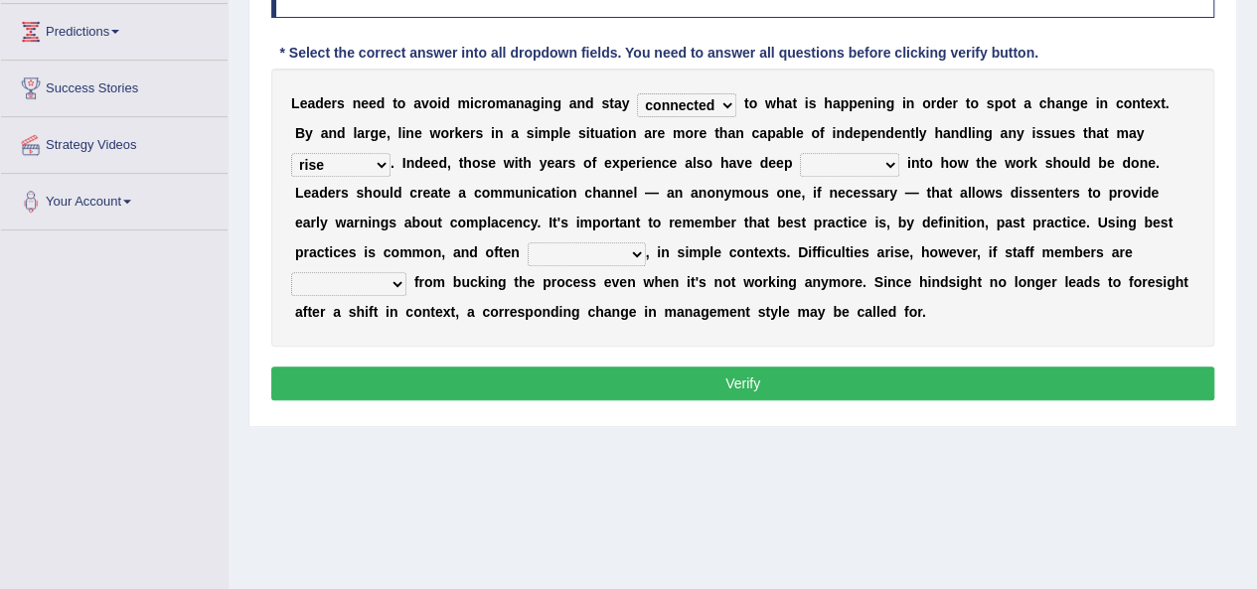
click at [291, 153] on select "apprise rise encounter arise" at bounding box center [340, 165] width 99 height 24
click at [870, 154] on select "incursion insight indignity indication" at bounding box center [849, 165] width 99 height 24
select select "indication"
click at [800, 153] on select "incursion insight indignity indication" at bounding box center [849, 165] width 99 height 24
click at [612, 251] on select "inappropriate apprehensive appropriate forbidden" at bounding box center [587, 255] width 118 height 24
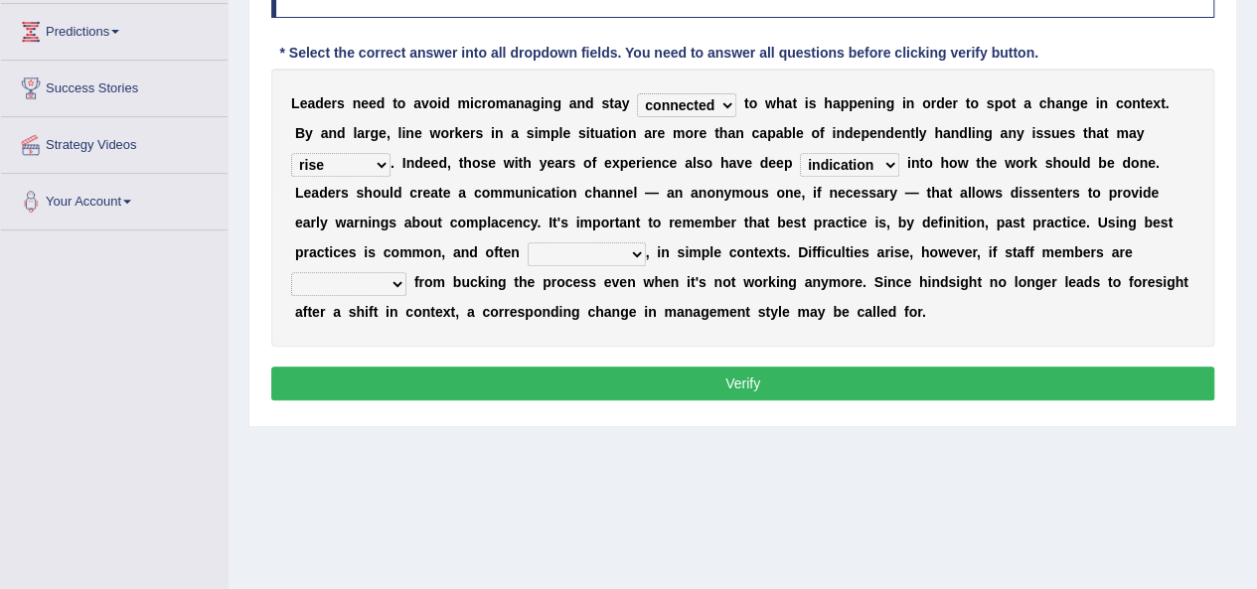
select select "inappropriate"
click at [528, 243] on select "inappropriate apprehensive appropriate forbidden" at bounding box center [587, 255] width 118 height 24
click at [366, 281] on select "disarranged disinclined discouraged disintegrated" at bounding box center [348, 284] width 115 height 24
select select "disarranged"
click at [291, 272] on select "disarranged disinclined discouraged disintegrated" at bounding box center [348, 284] width 115 height 24
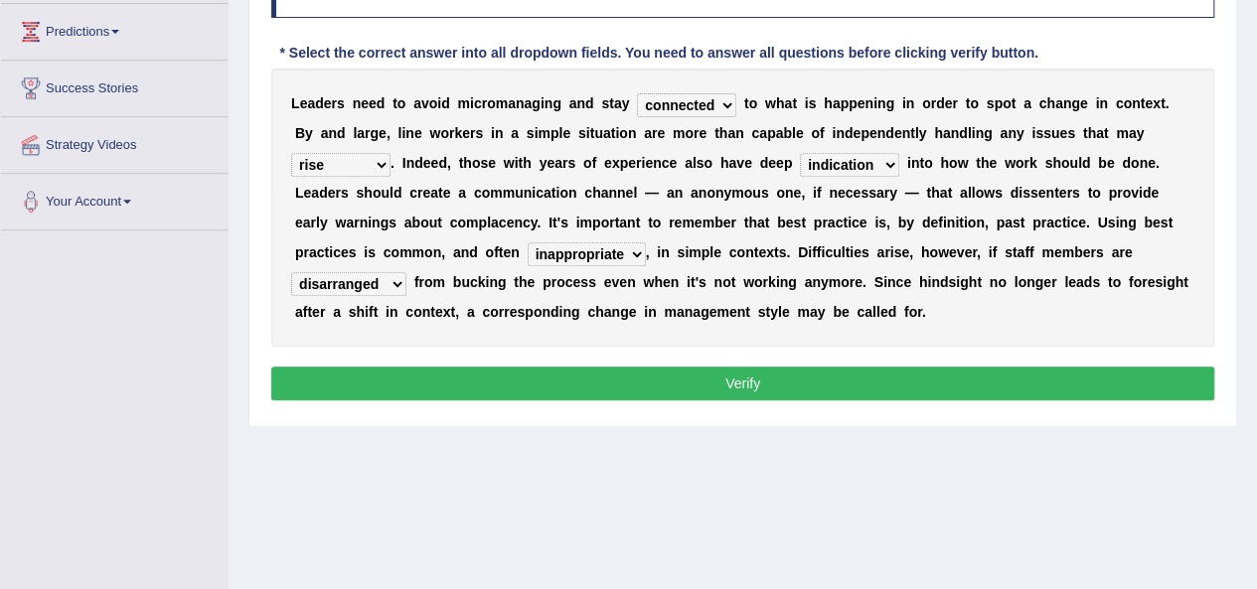
click at [577, 385] on button "Verify" at bounding box center [742, 384] width 943 height 34
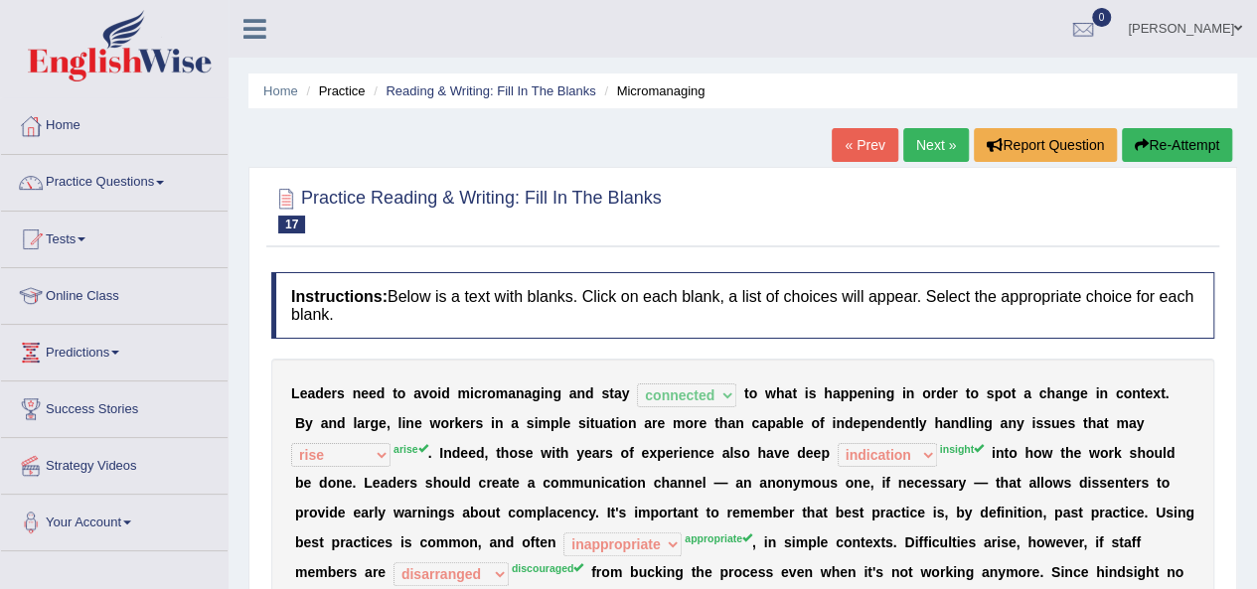
click at [909, 151] on link "Next »" at bounding box center [937, 145] width 66 height 34
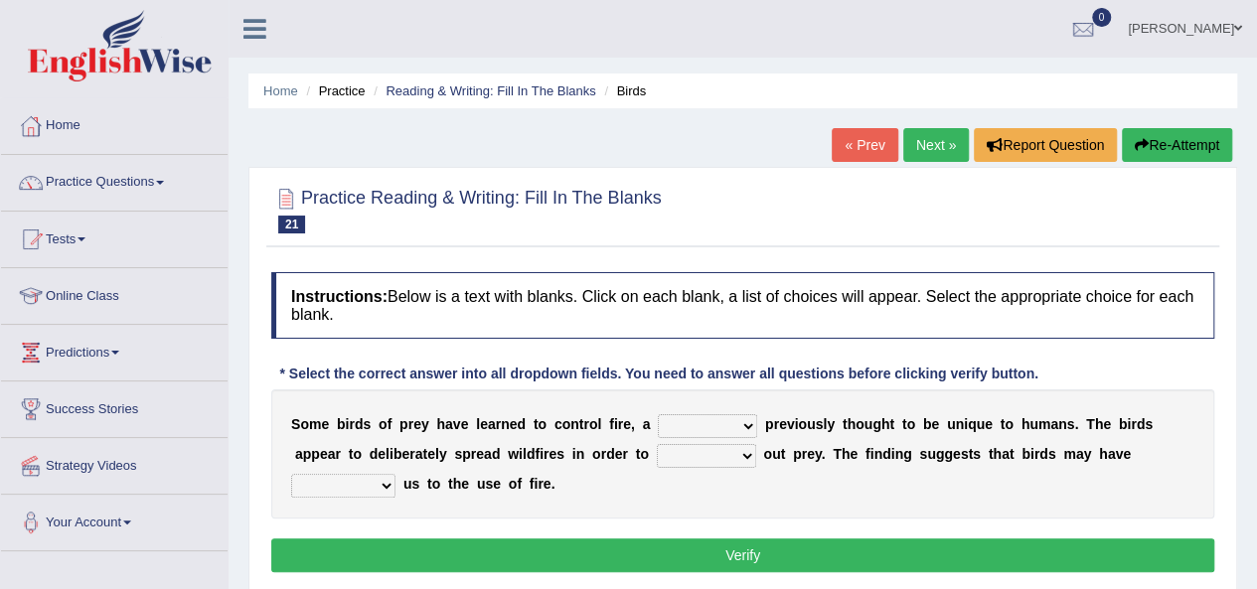
select select "question"
click at [658, 415] on select "question profile tale skill" at bounding box center [707, 427] width 99 height 24
click at [707, 454] on select "prevent limit span flush" at bounding box center [706, 456] width 99 height 24
select select "prevent"
click at [657, 444] on select "prevent limit span flush" at bounding box center [706, 456] width 99 height 24
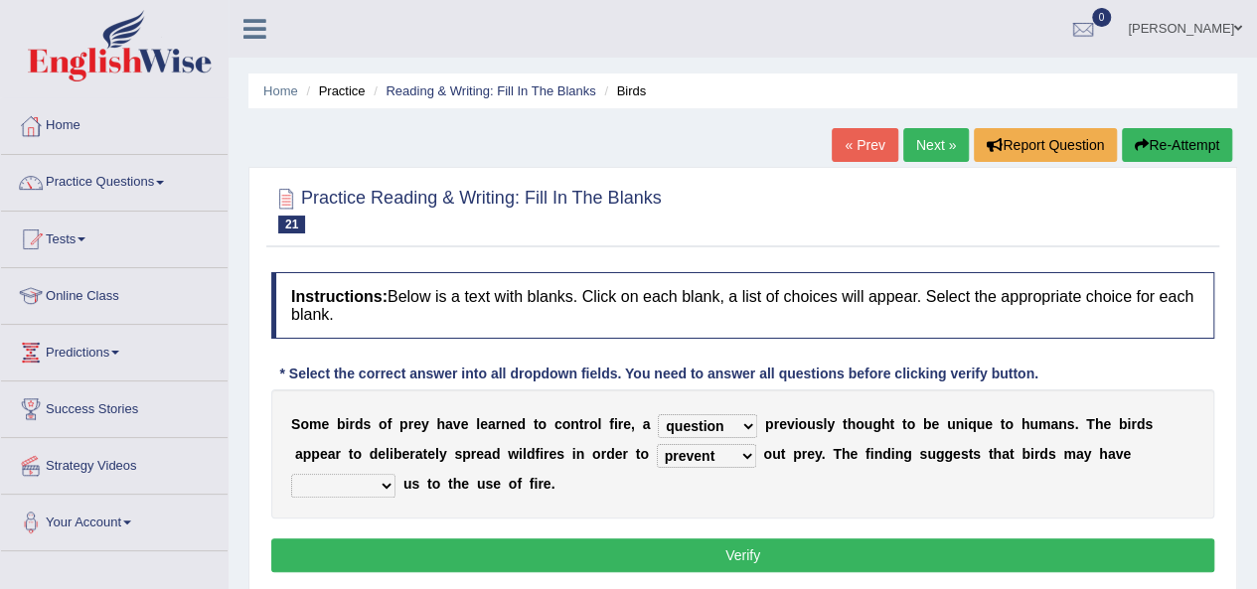
click at [374, 491] on select "prophesied beaten transmitted forced" at bounding box center [343, 486] width 104 height 24
select select "transmitted"
click at [291, 474] on select "prophesied beaten transmitted forced" at bounding box center [343, 486] width 104 height 24
click at [498, 559] on button "Verify" at bounding box center [742, 556] width 943 height 34
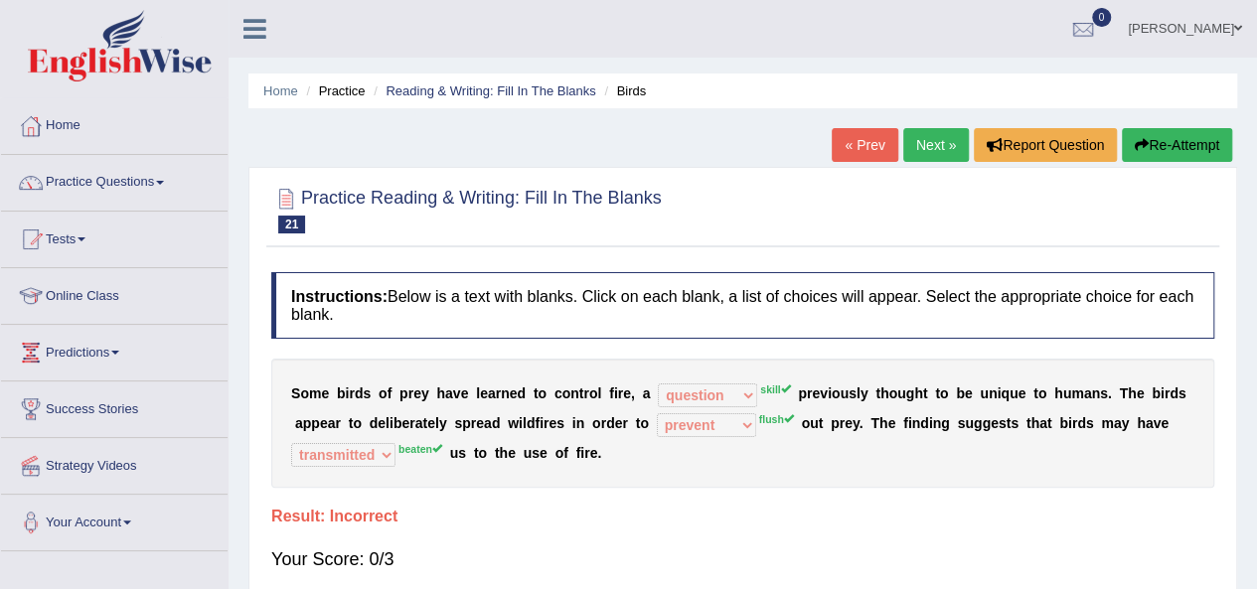
click at [915, 143] on link "Next »" at bounding box center [937, 145] width 66 height 34
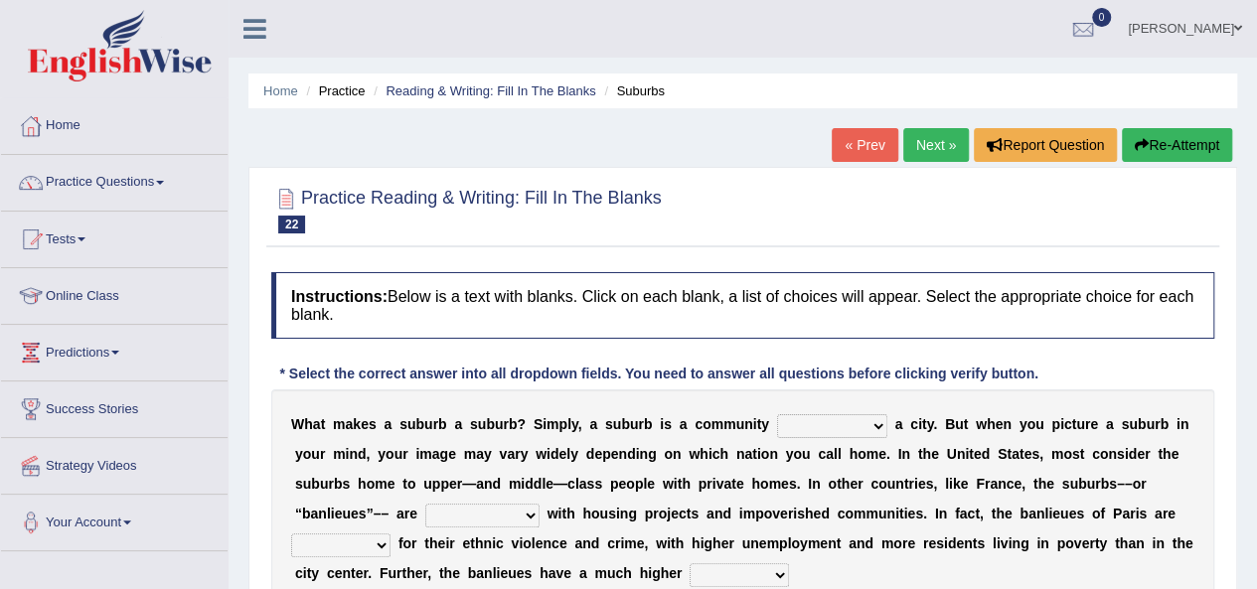
select select "locating"
click at [777, 415] on select "lying locating situating surrounding" at bounding box center [832, 427] width 110 height 24
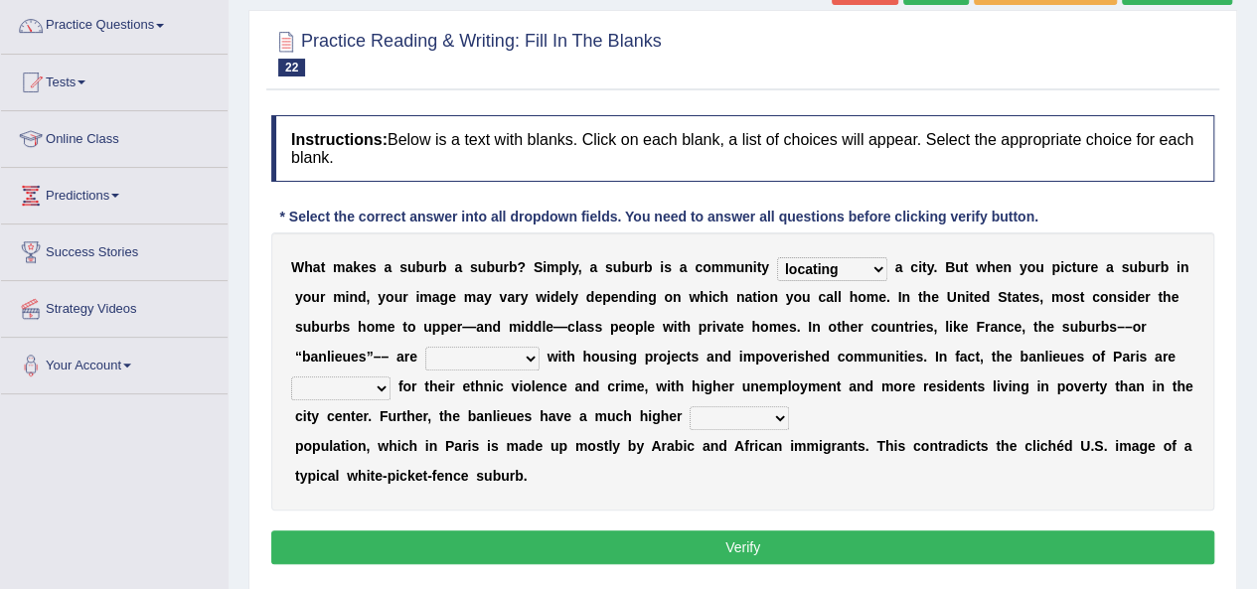
scroll to position [165, 0]
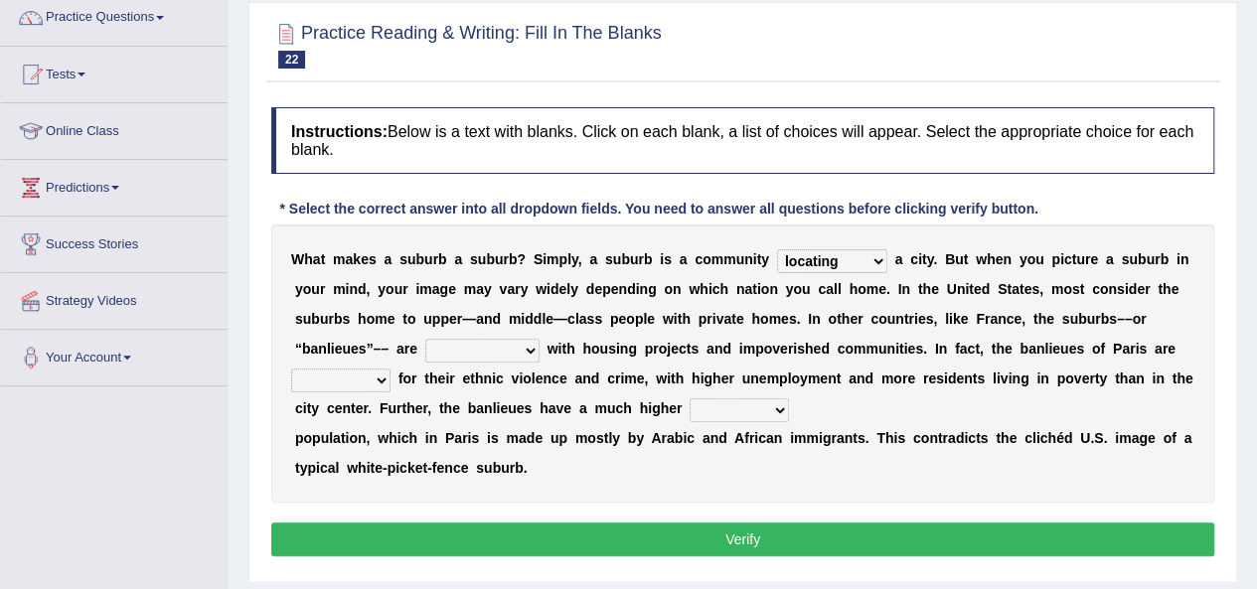
click at [850, 258] on select "lying locating situating surrounding" at bounding box center [832, 261] width 110 height 24
click at [777, 249] on select "lying locating situating surrounding" at bounding box center [832, 261] width 110 height 24
click at [518, 353] on select "antonymous antibiotic synonymous synthetic" at bounding box center [482, 351] width 114 height 24
click at [425, 339] on select "antonymous antibiotic synonymous synthetic" at bounding box center [482, 351] width 114 height 24
click at [497, 346] on select "antonymous antibiotic synonymous synthetic" at bounding box center [482, 351] width 114 height 24
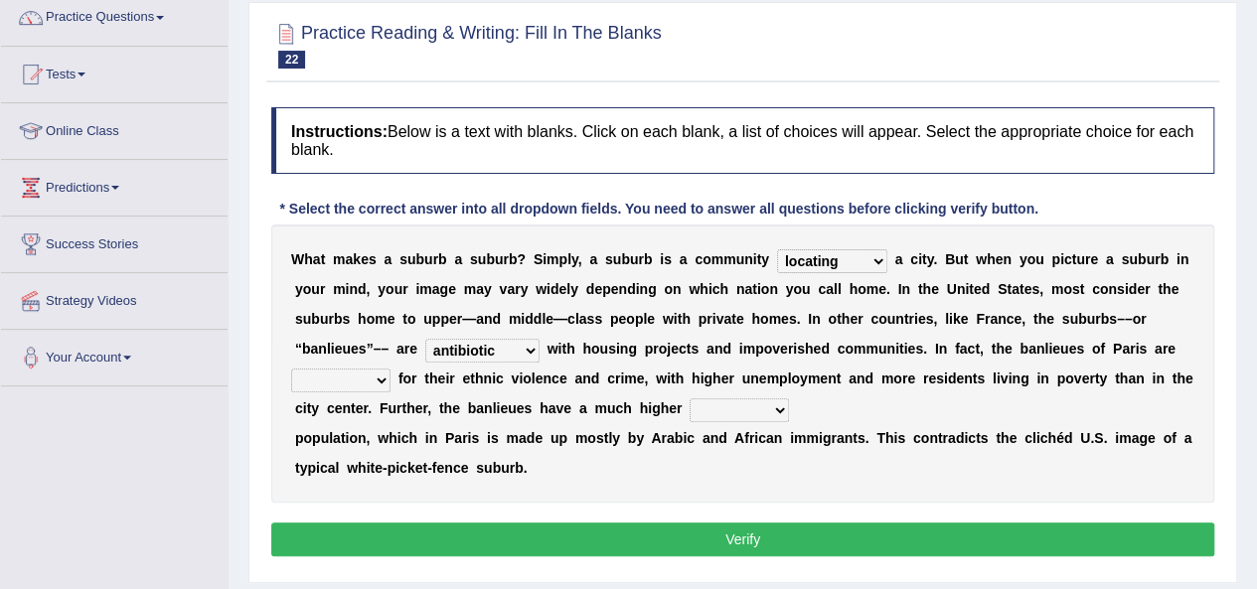
select select "synthetic"
click at [425, 339] on select "antonymous antibiotic synonymous synthetic" at bounding box center [482, 351] width 114 height 24
click at [376, 379] on select "clamorous sensitive famous notorious" at bounding box center [340, 381] width 99 height 24
select select "famous"
click at [291, 369] on select "clamorous sensitive famous notorious" at bounding box center [340, 381] width 99 height 24
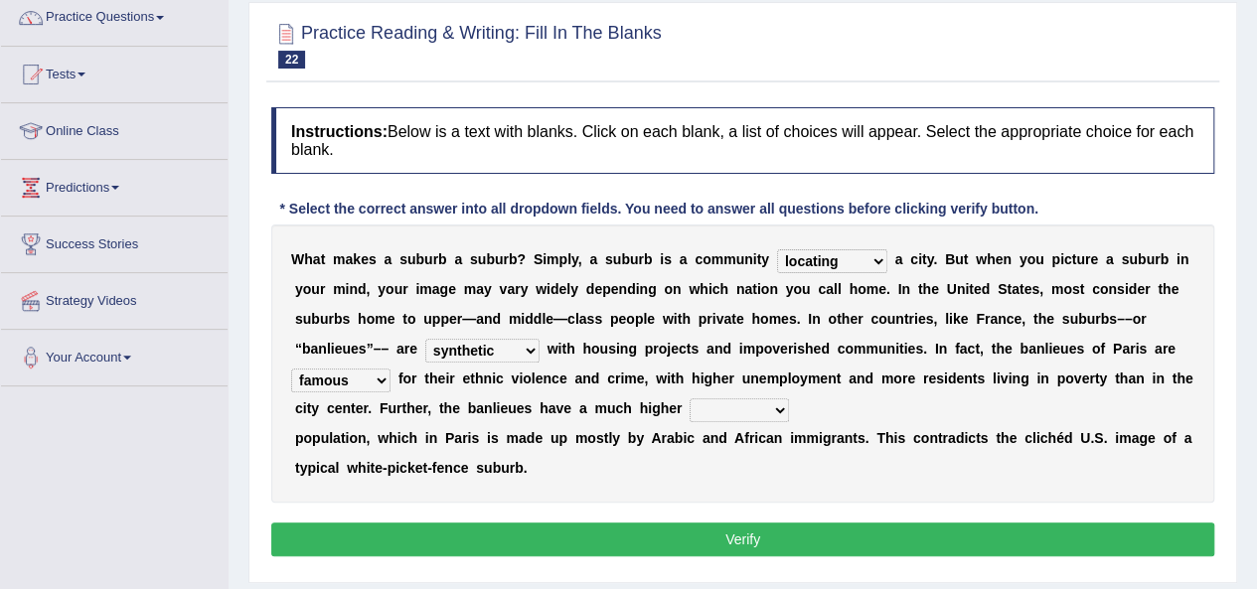
click at [757, 407] on select "local young immigrant senior" at bounding box center [739, 411] width 99 height 24
select select "local"
click at [690, 399] on select "local young immigrant senior" at bounding box center [739, 411] width 99 height 24
click at [706, 536] on button "Verify" at bounding box center [742, 540] width 943 height 34
